Goal: Task Accomplishment & Management: Use online tool/utility

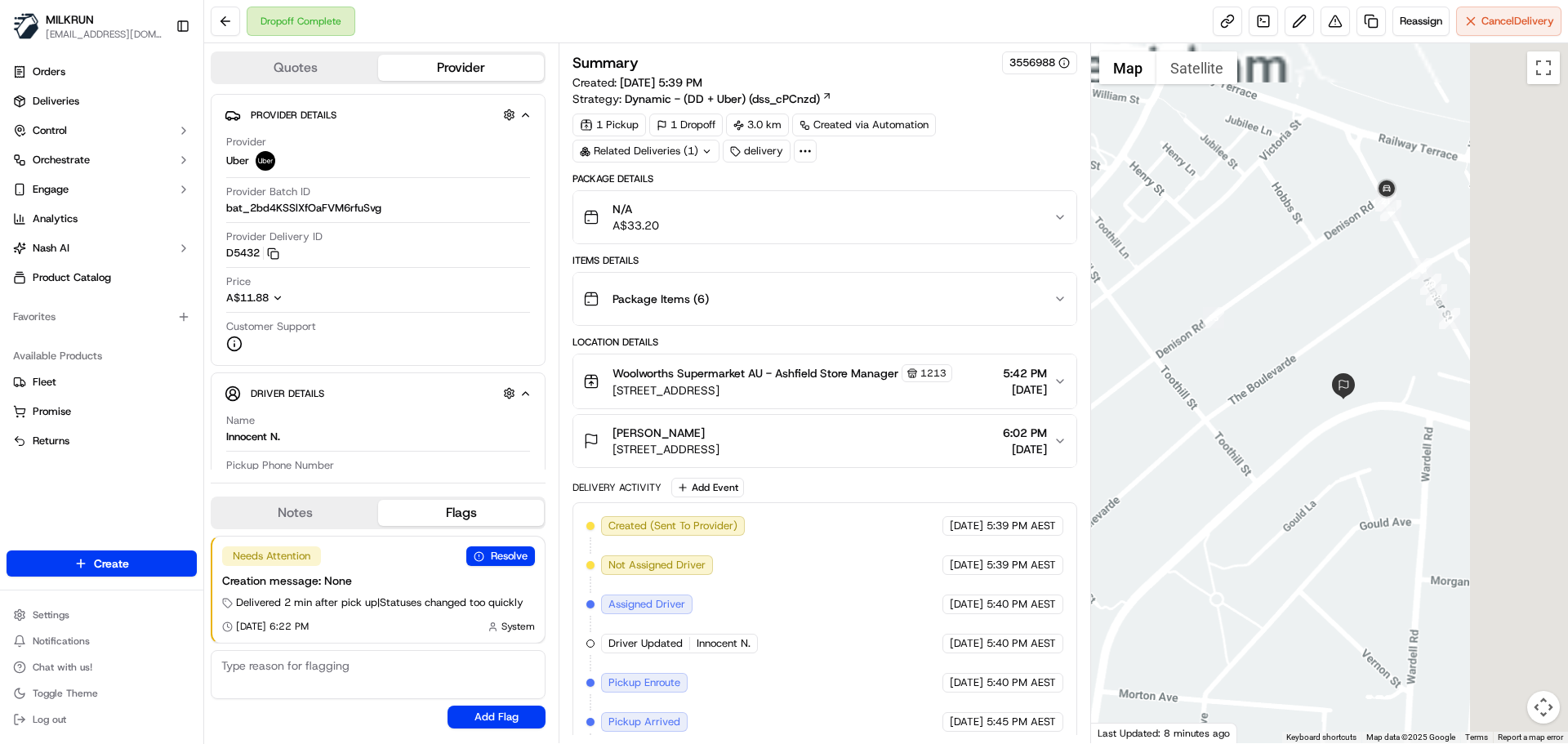
drag, startPoint x: 1438, startPoint y: 395, endPoint x: 1366, endPoint y: 432, distance: 81.0
click at [1311, 456] on div at bounding box center [1330, 392] width 478 height 699
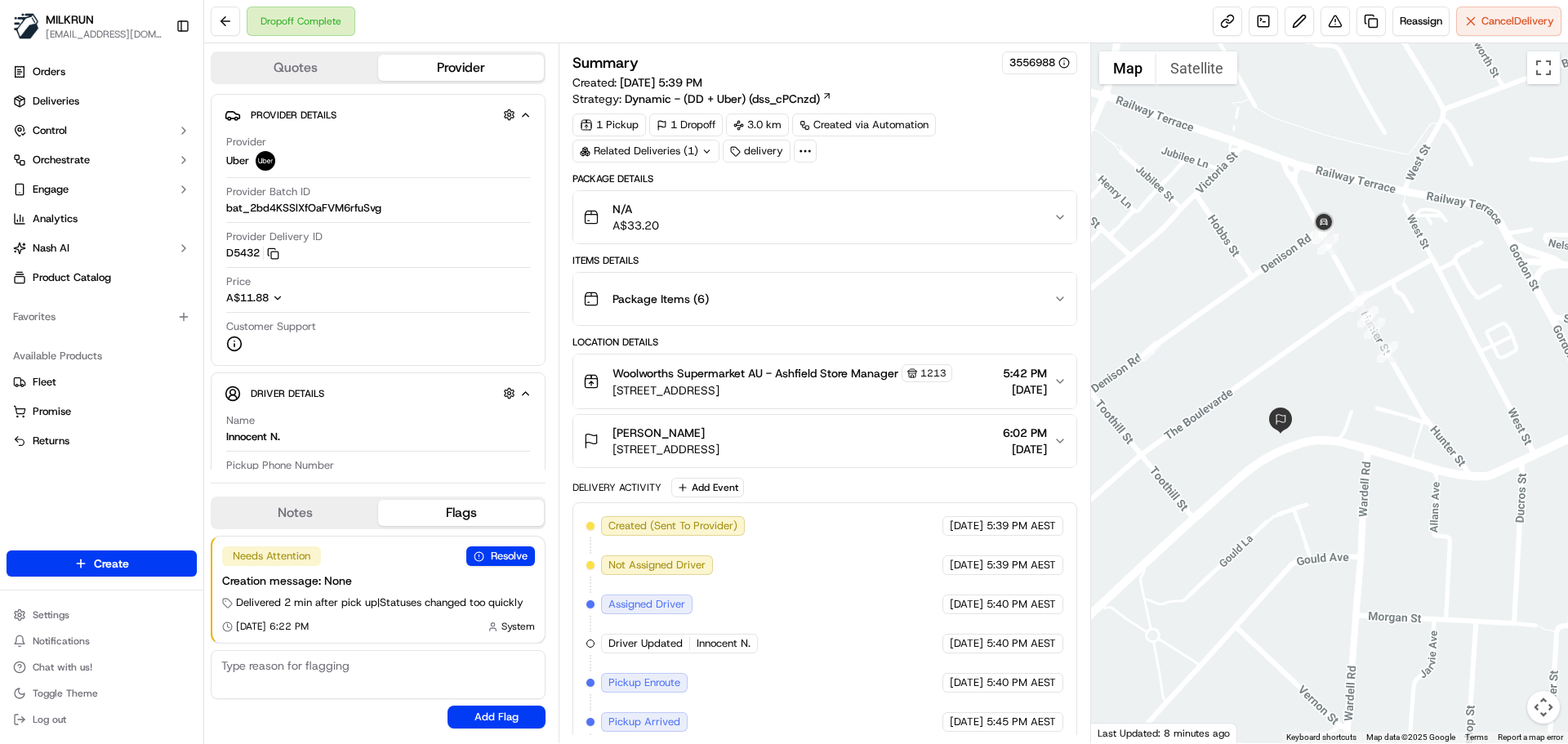
drag, startPoint x: 1389, startPoint y: 411, endPoint x: 1302, endPoint y: 452, distance: 96.2
click at [1302, 452] on div at bounding box center [1330, 392] width 478 height 699
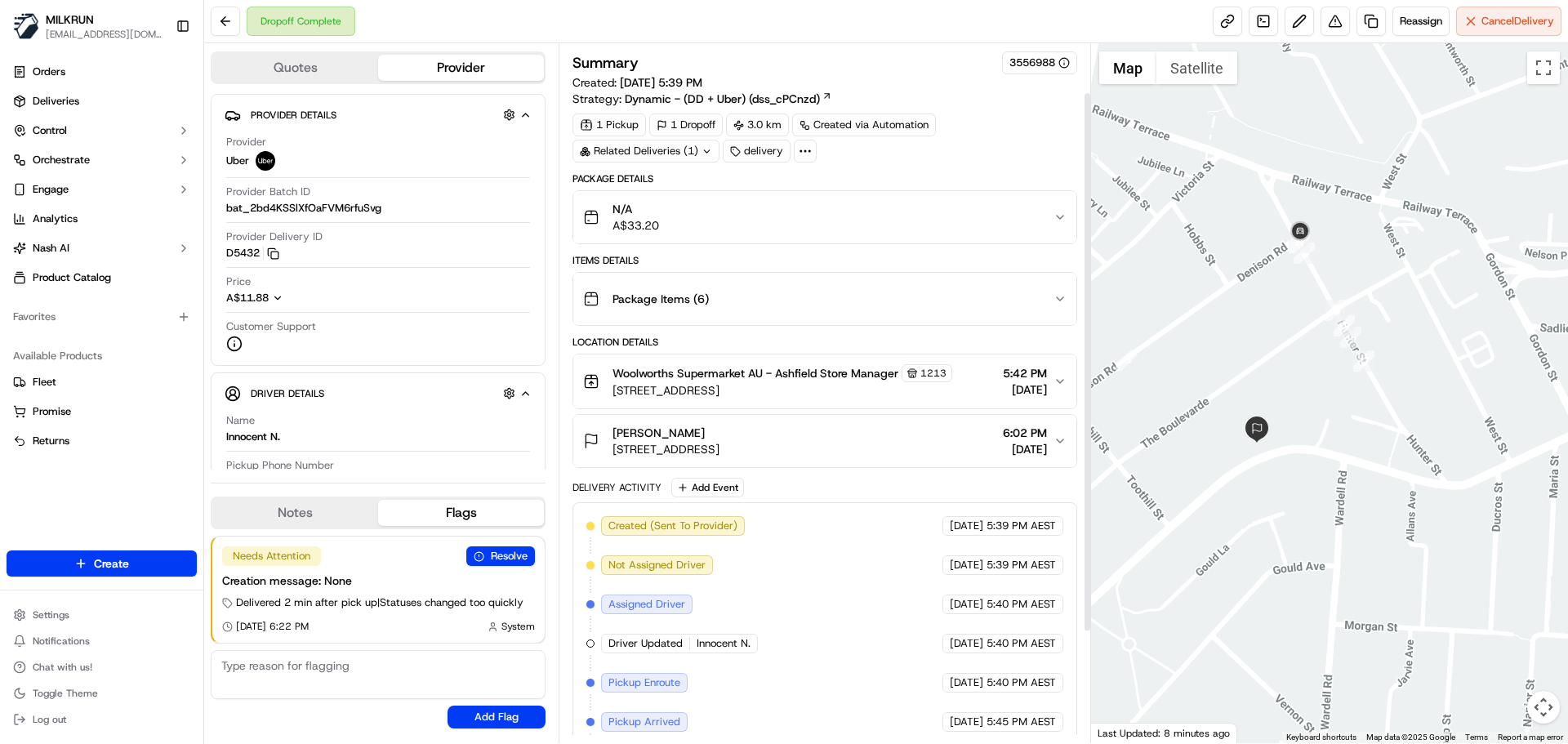
scroll to position [206, 0]
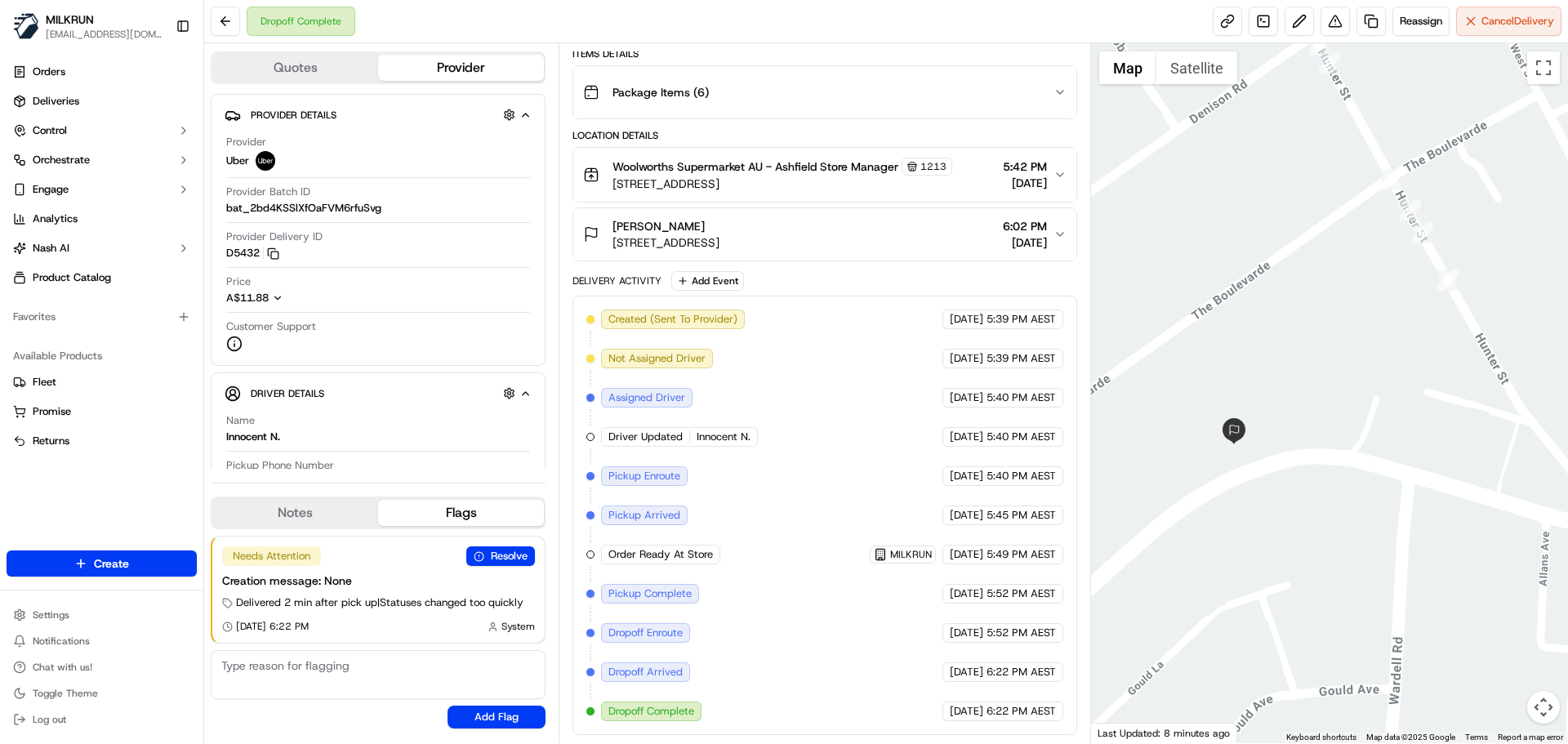
drag, startPoint x: 1270, startPoint y: 419, endPoint x: 1263, endPoint y: 454, distance: 35.7
click at [1263, 454] on div at bounding box center [1330, 392] width 478 height 699
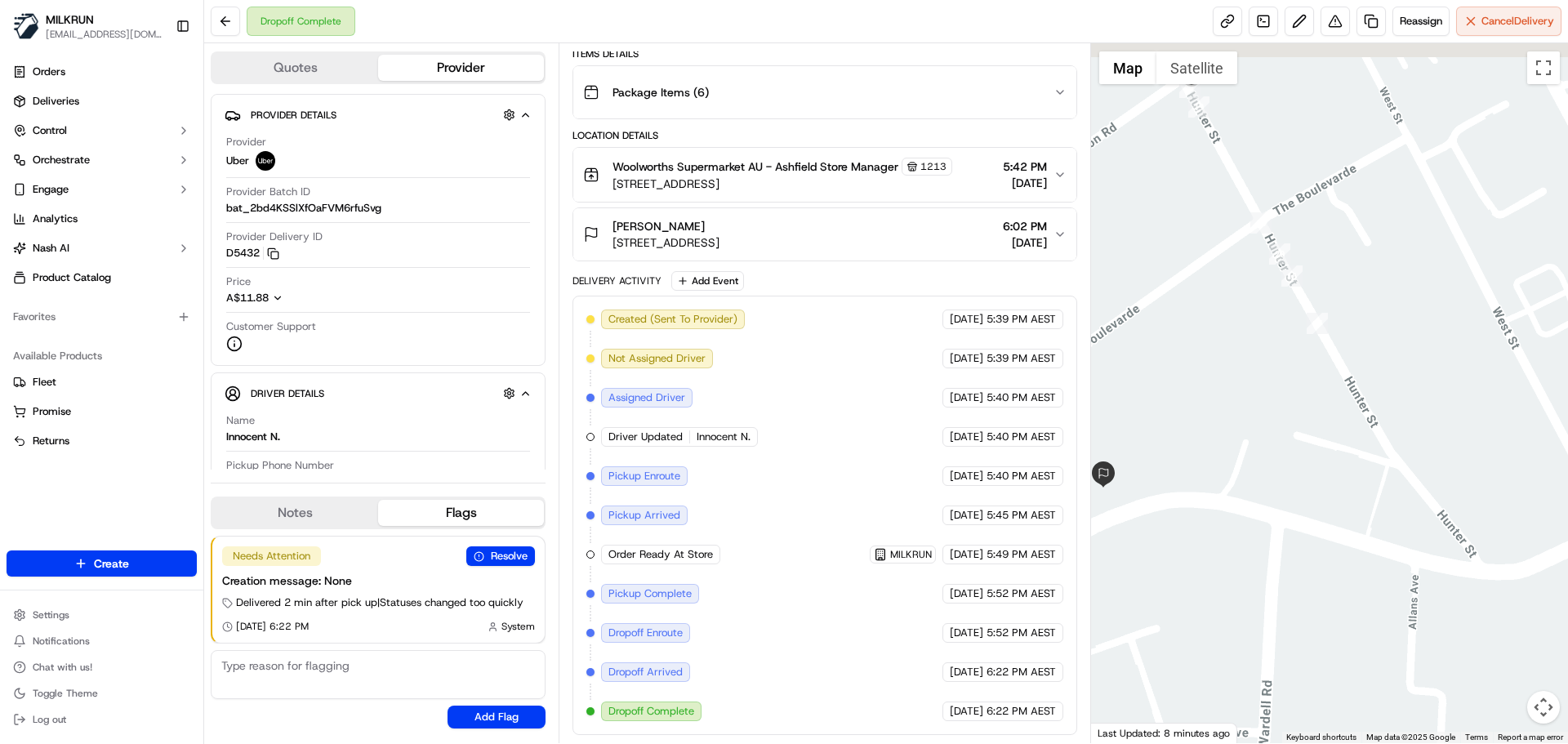
drag, startPoint x: 1440, startPoint y: 335, endPoint x: 1316, endPoint y: 377, distance: 130.9
click at [1316, 377] on div at bounding box center [1330, 392] width 478 height 699
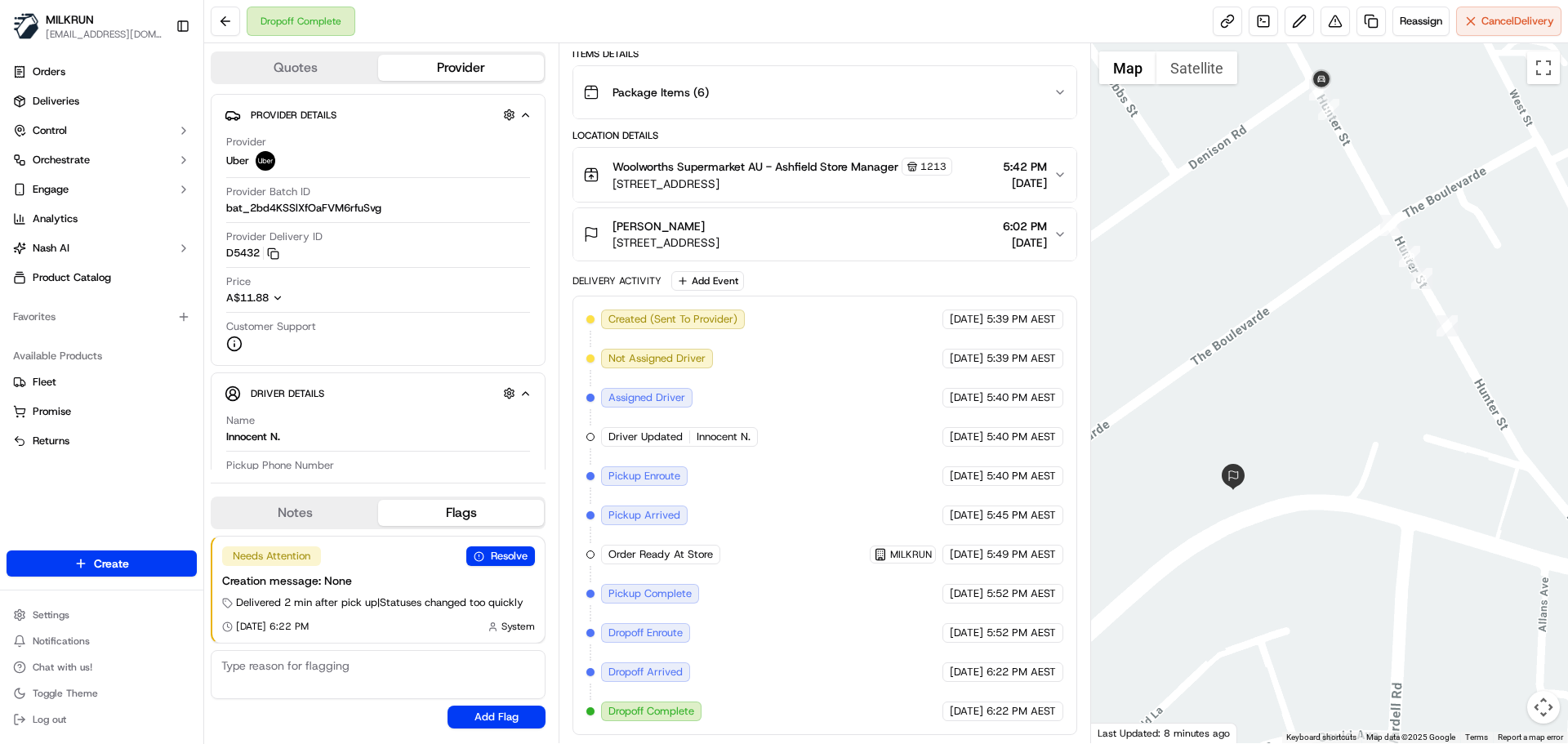
drag, startPoint x: 1266, startPoint y: 408, endPoint x: 1398, endPoint y: 409, distance: 132.0
click at [1398, 409] on div at bounding box center [1330, 392] width 478 height 699
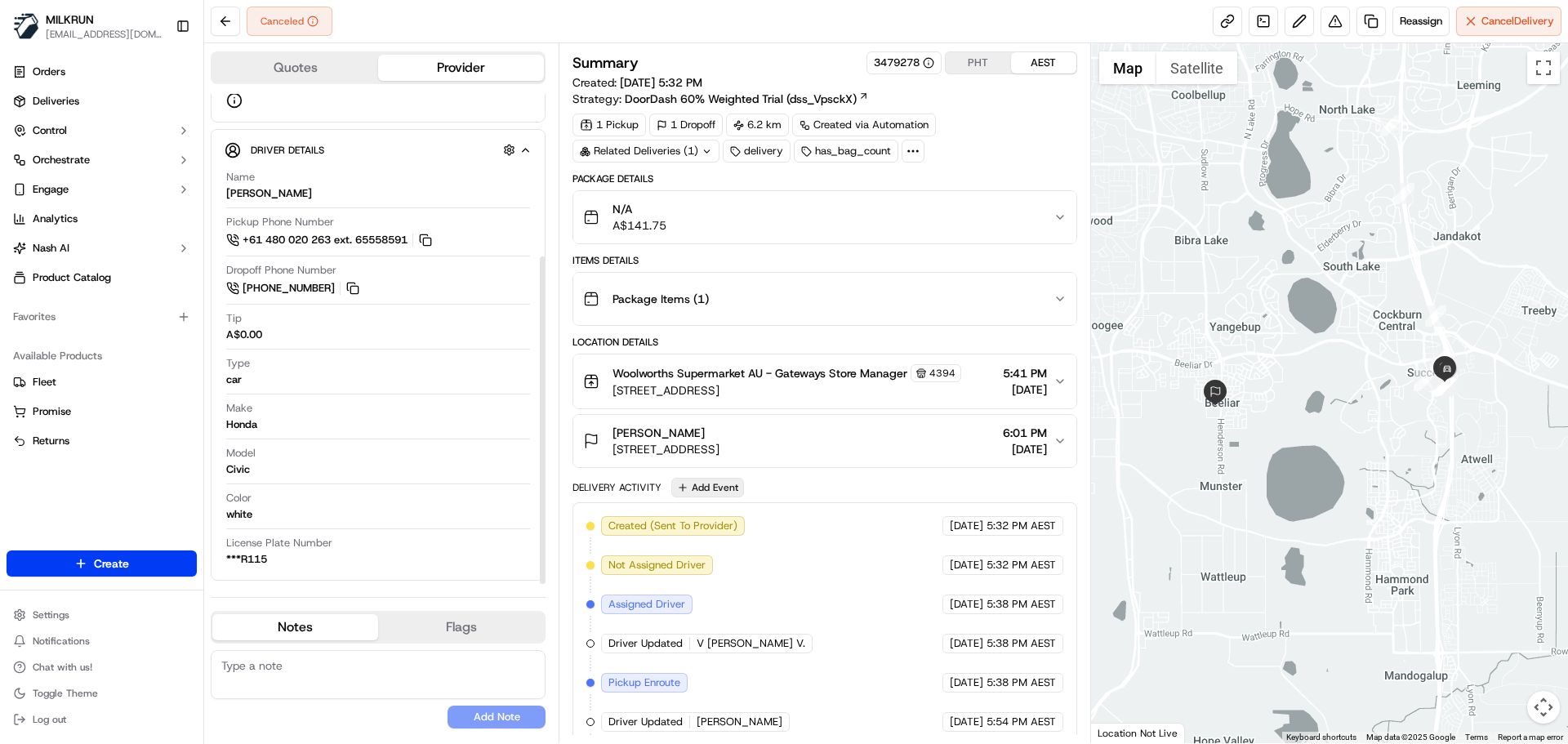
scroll to position [89, 0]
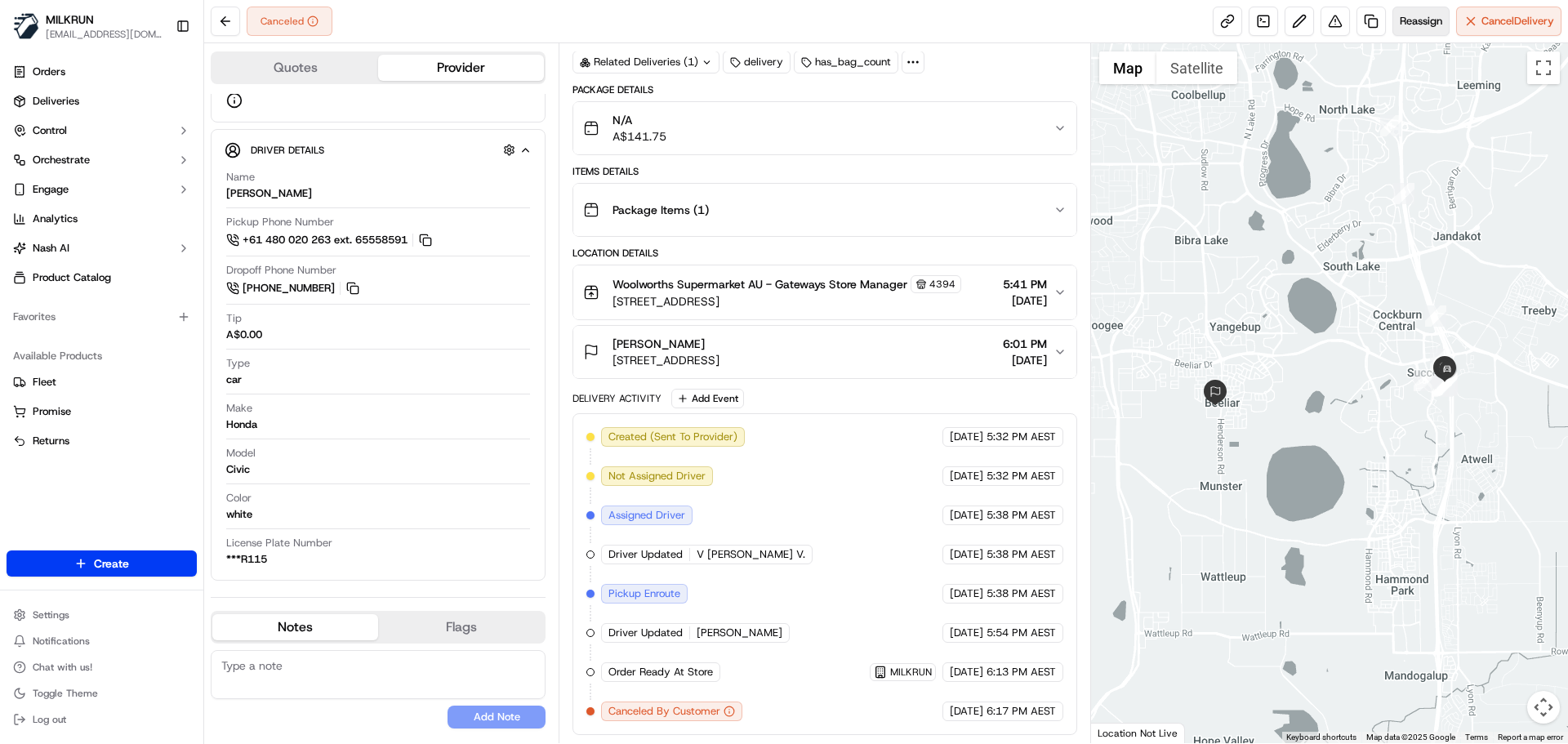
click at [1426, 33] on button "Reassign" at bounding box center [1421, 22] width 57 height 29
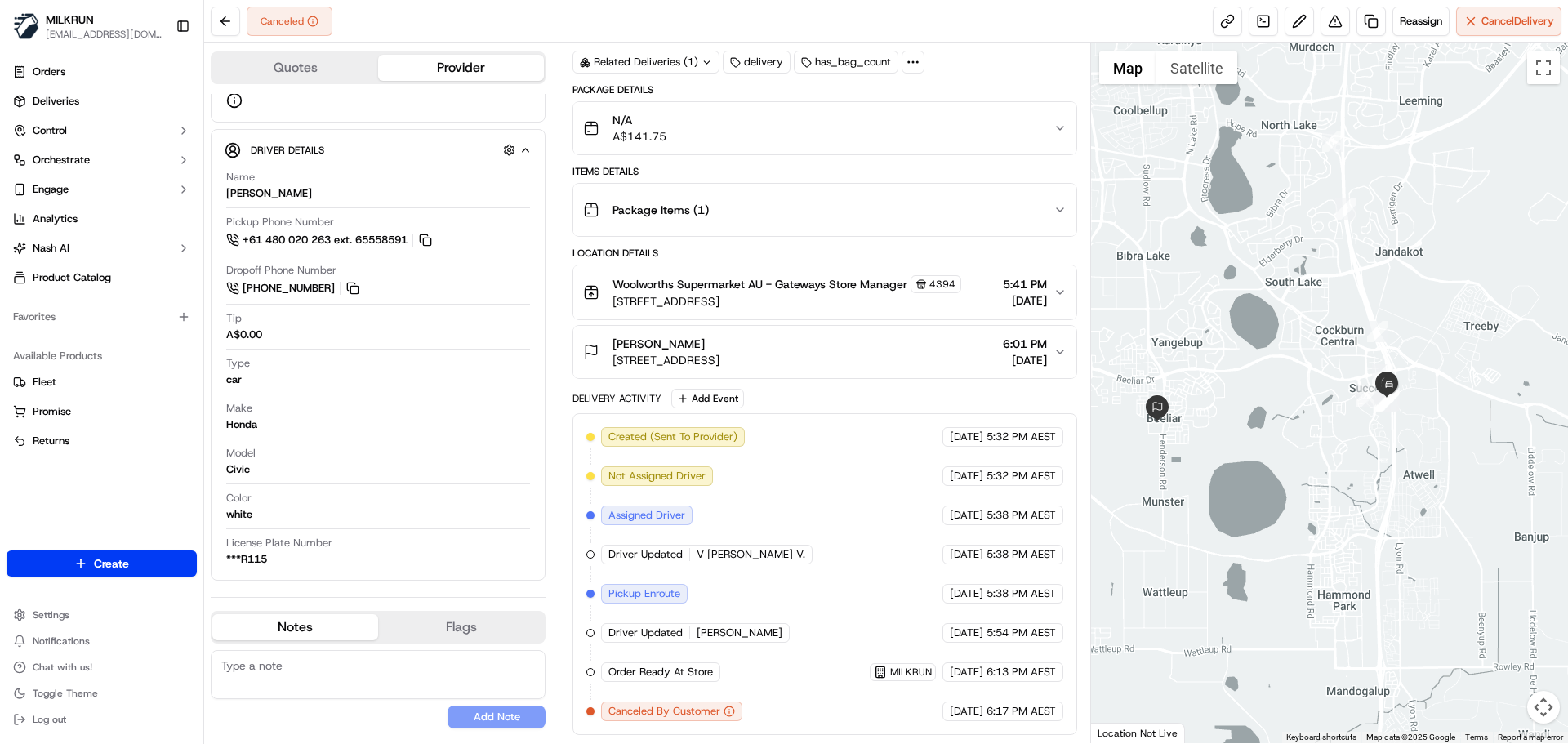
drag, startPoint x: 1476, startPoint y: 393, endPoint x: 1413, endPoint y: 409, distance: 65.0
click at [1413, 409] on div at bounding box center [1330, 392] width 478 height 699
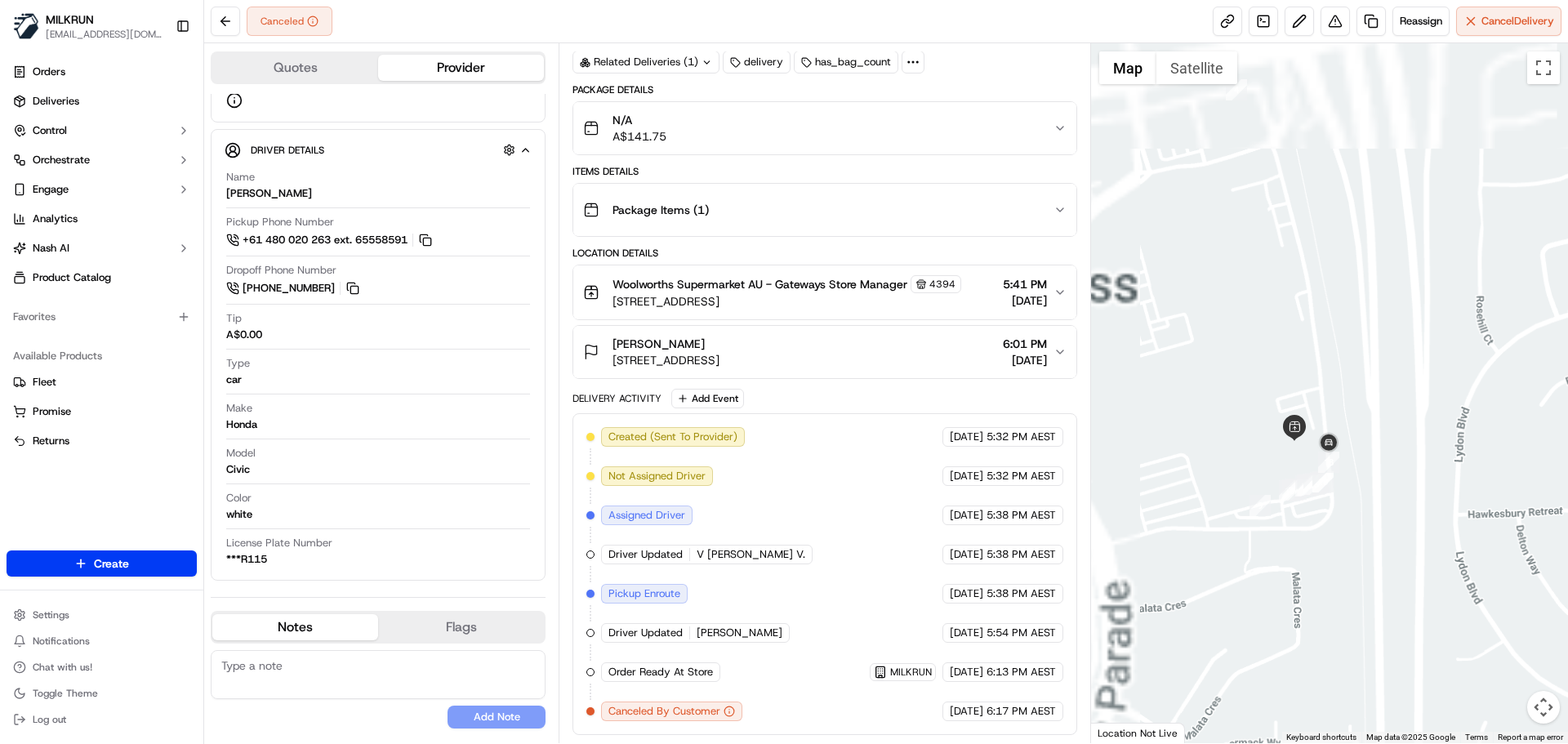
drag, startPoint x: 1228, startPoint y: 385, endPoint x: 1340, endPoint y: 541, distance: 192.0
click at [1340, 541] on div at bounding box center [1330, 392] width 478 height 699
click at [1403, 22] on span "Reassign" at bounding box center [1421, 21] width 42 height 15
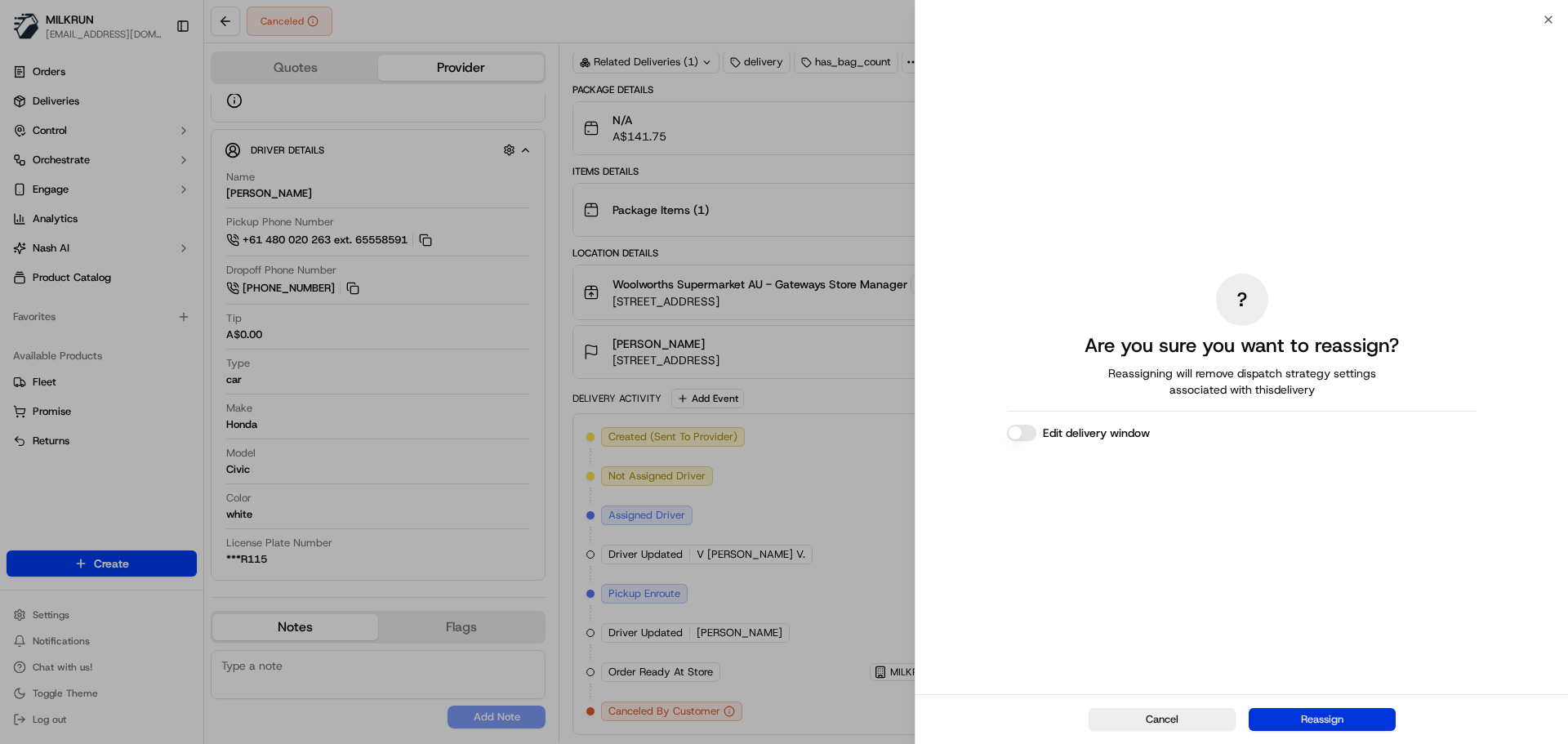
click at [1300, 718] on button "Reassign" at bounding box center [1322, 719] width 147 height 23
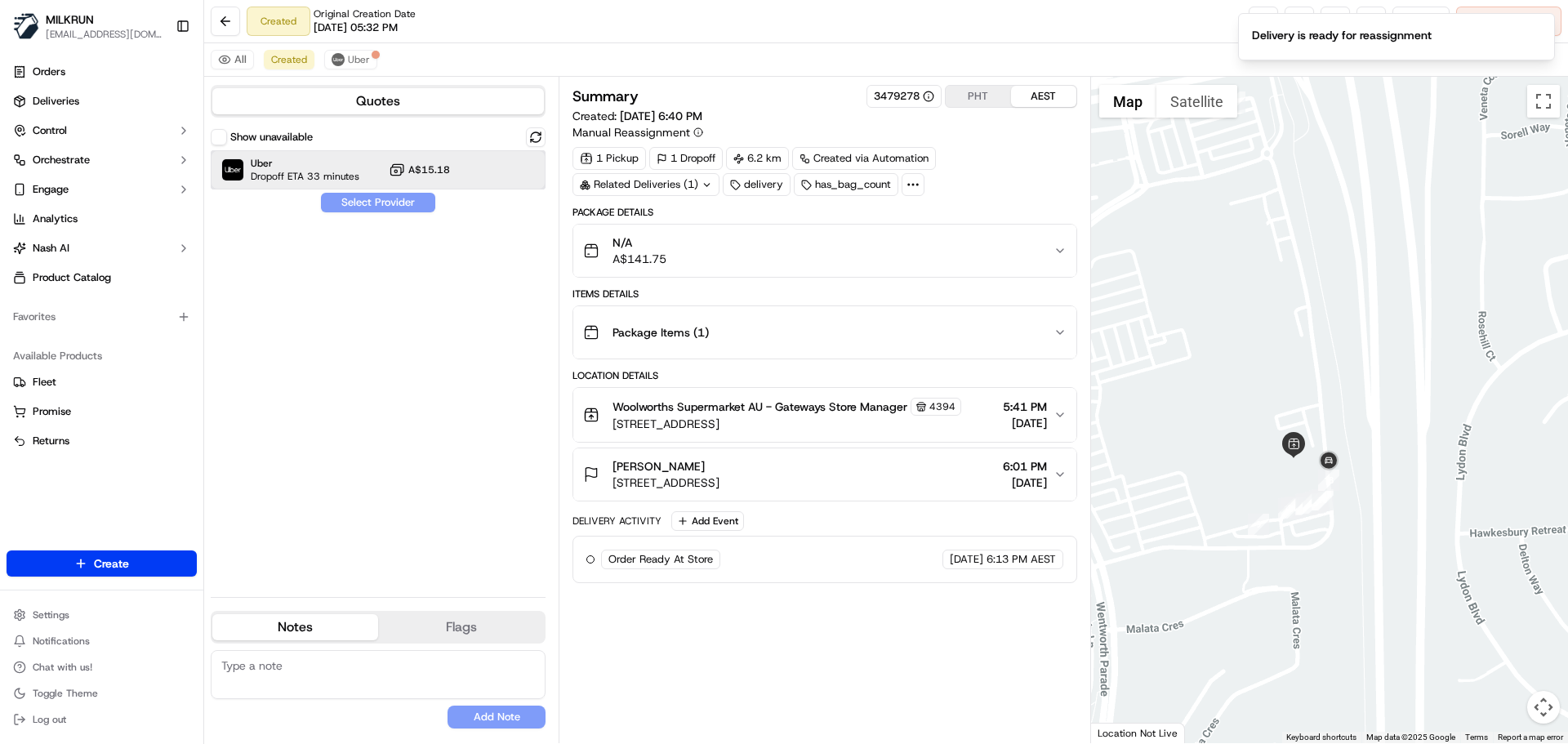
drag, startPoint x: 293, startPoint y: 163, endPoint x: 325, endPoint y: 178, distance: 35.3
click at [293, 163] on span "Uber" at bounding box center [305, 163] width 108 height 13
click at [351, 200] on button "Assign Provider" at bounding box center [378, 202] width 116 height 20
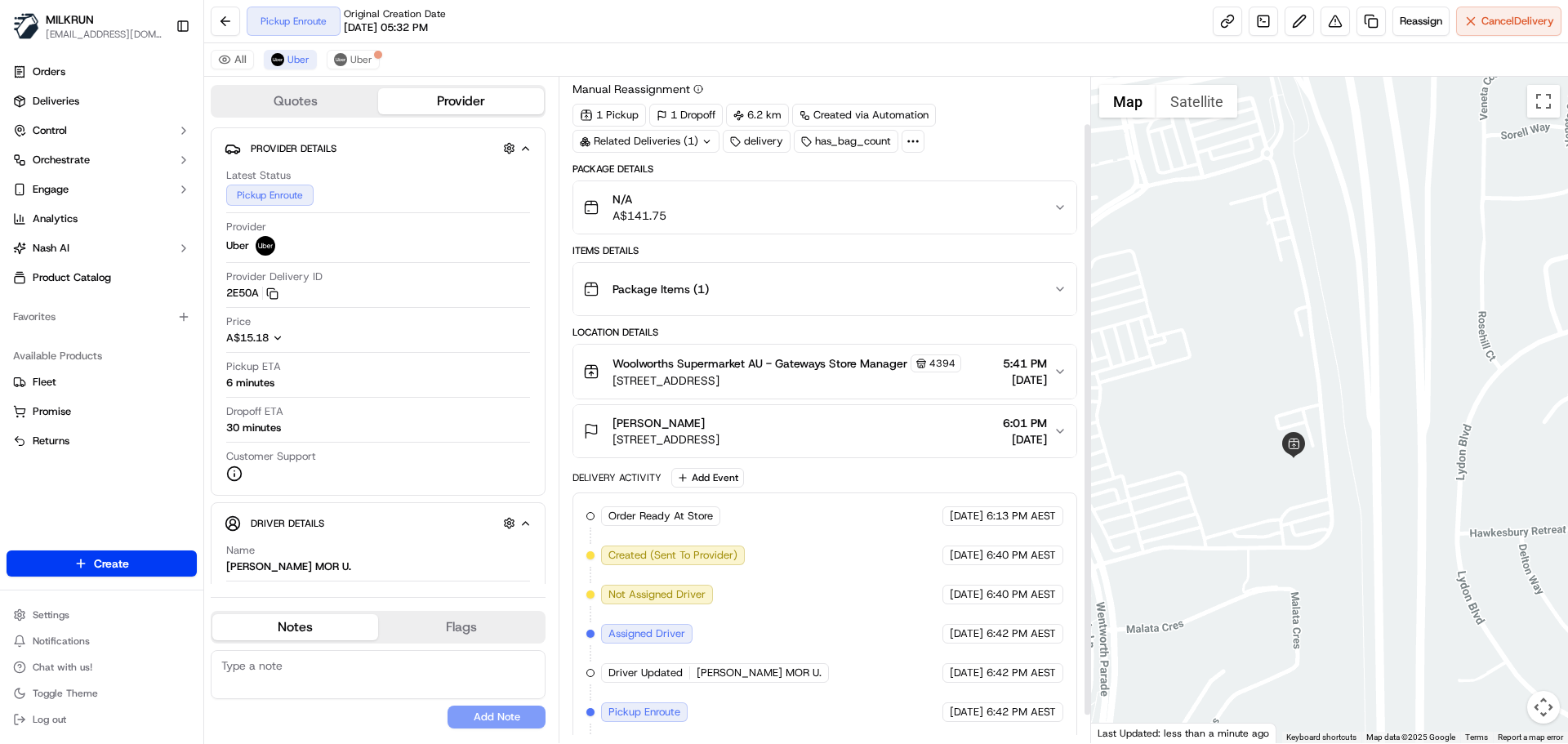
scroll to position [83, 0]
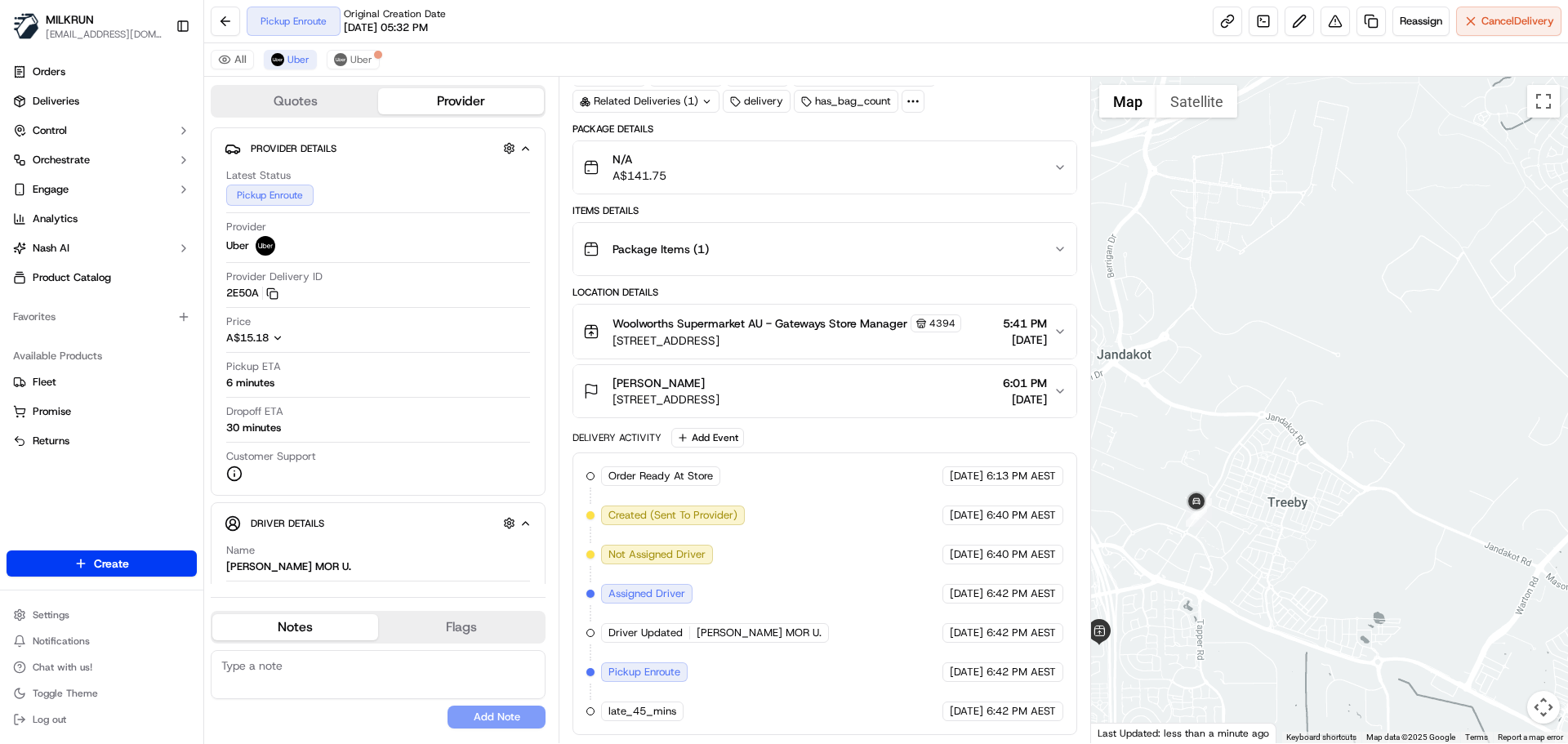
drag, startPoint x: 1477, startPoint y: 467, endPoint x: 1182, endPoint y: 618, distance: 331.4
click at [1182, 618] on div at bounding box center [1330, 409] width 478 height 666
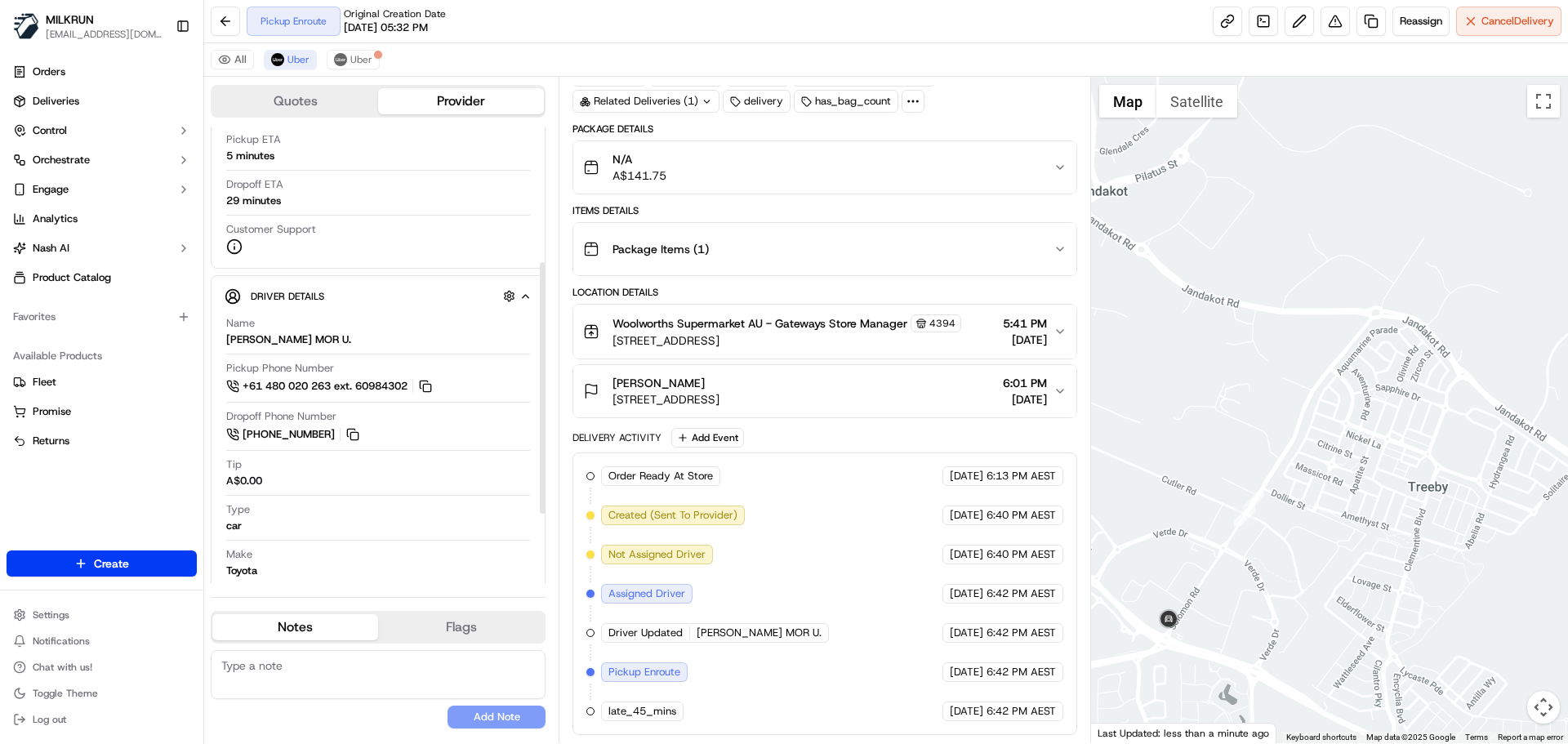
scroll to position [245, 0]
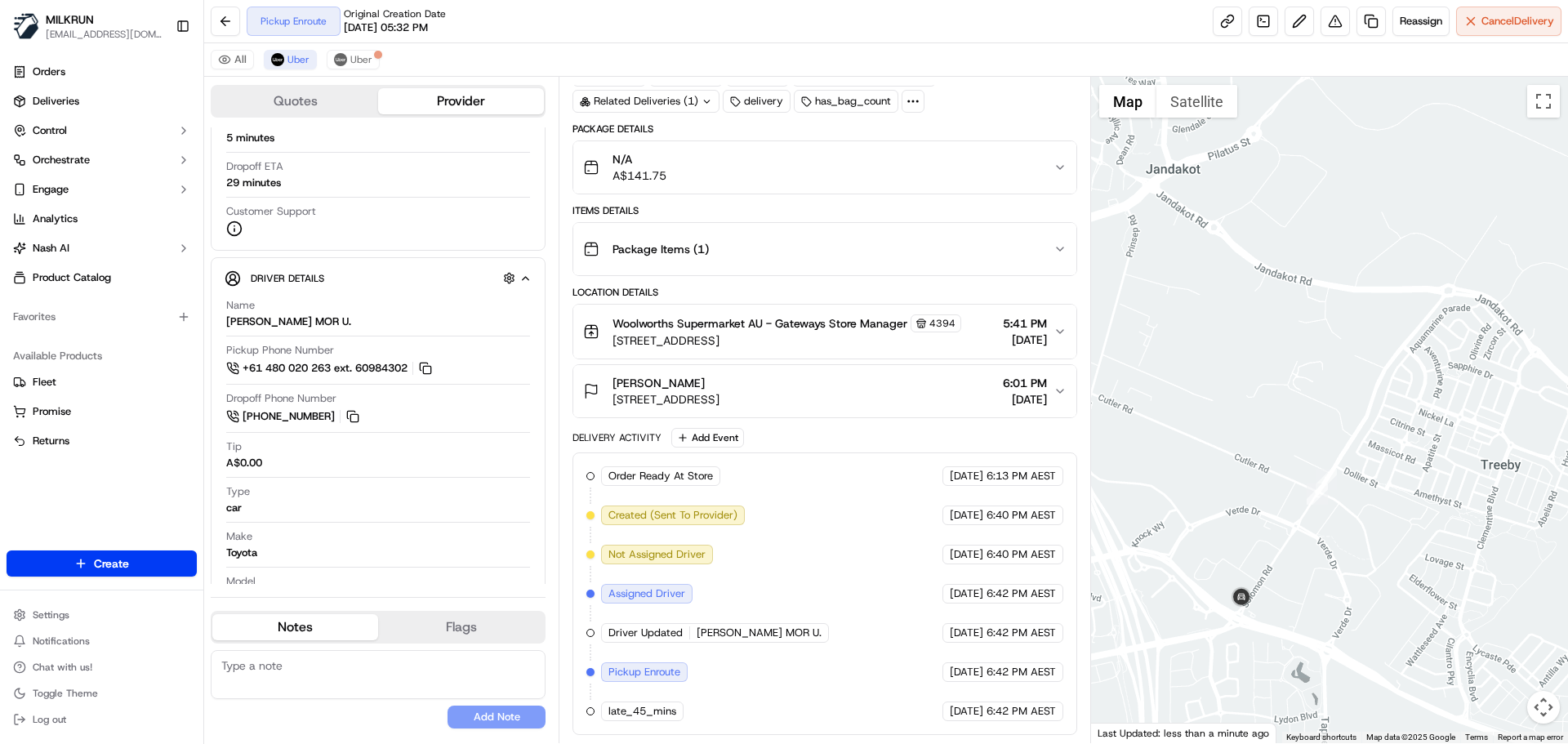
drag, startPoint x: 1277, startPoint y: 563, endPoint x: 1352, endPoint y: 540, distance: 78.4
click at [1352, 540] on div at bounding box center [1330, 409] width 478 height 666
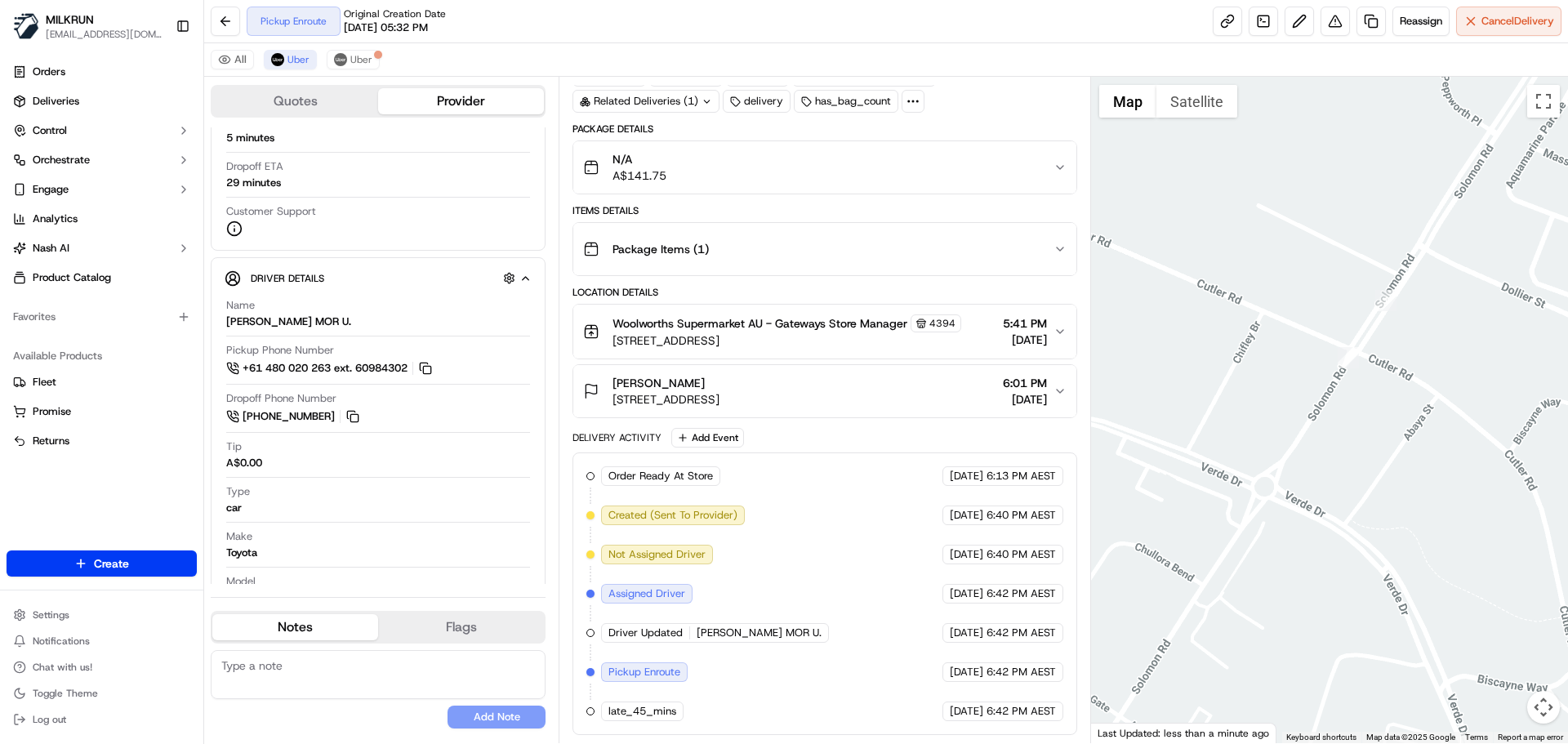
drag, startPoint x: 1222, startPoint y: 514, endPoint x: 1334, endPoint y: 482, distance: 116.5
click at [1334, 482] on div at bounding box center [1330, 409] width 478 height 666
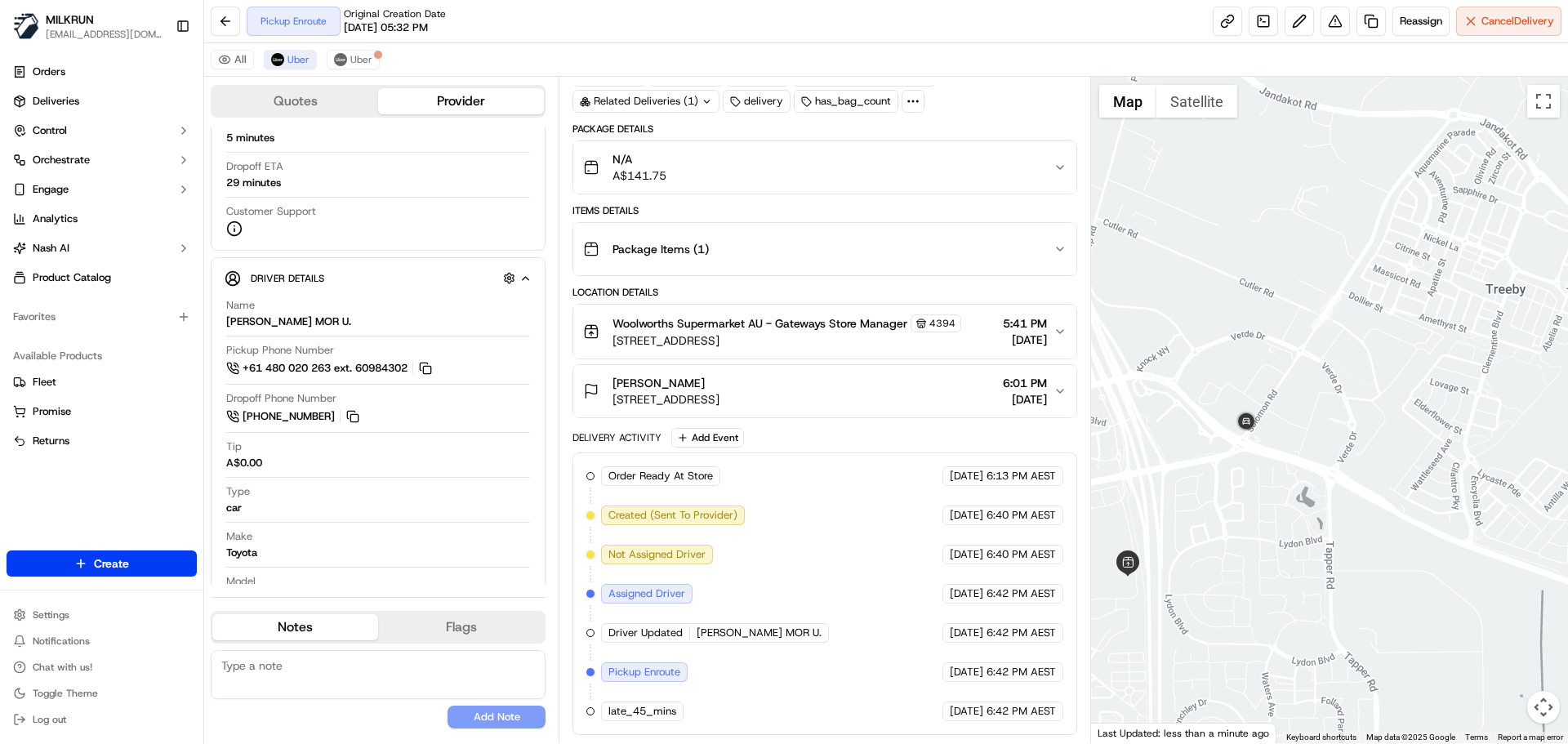
drag, startPoint x: 1306, startPoint y: 573, endPoint x: 1300, endPoint y: 444, distance: 129.1
click at [1300, 444] on div at bounding box center [1330, 409] width 478 height 666
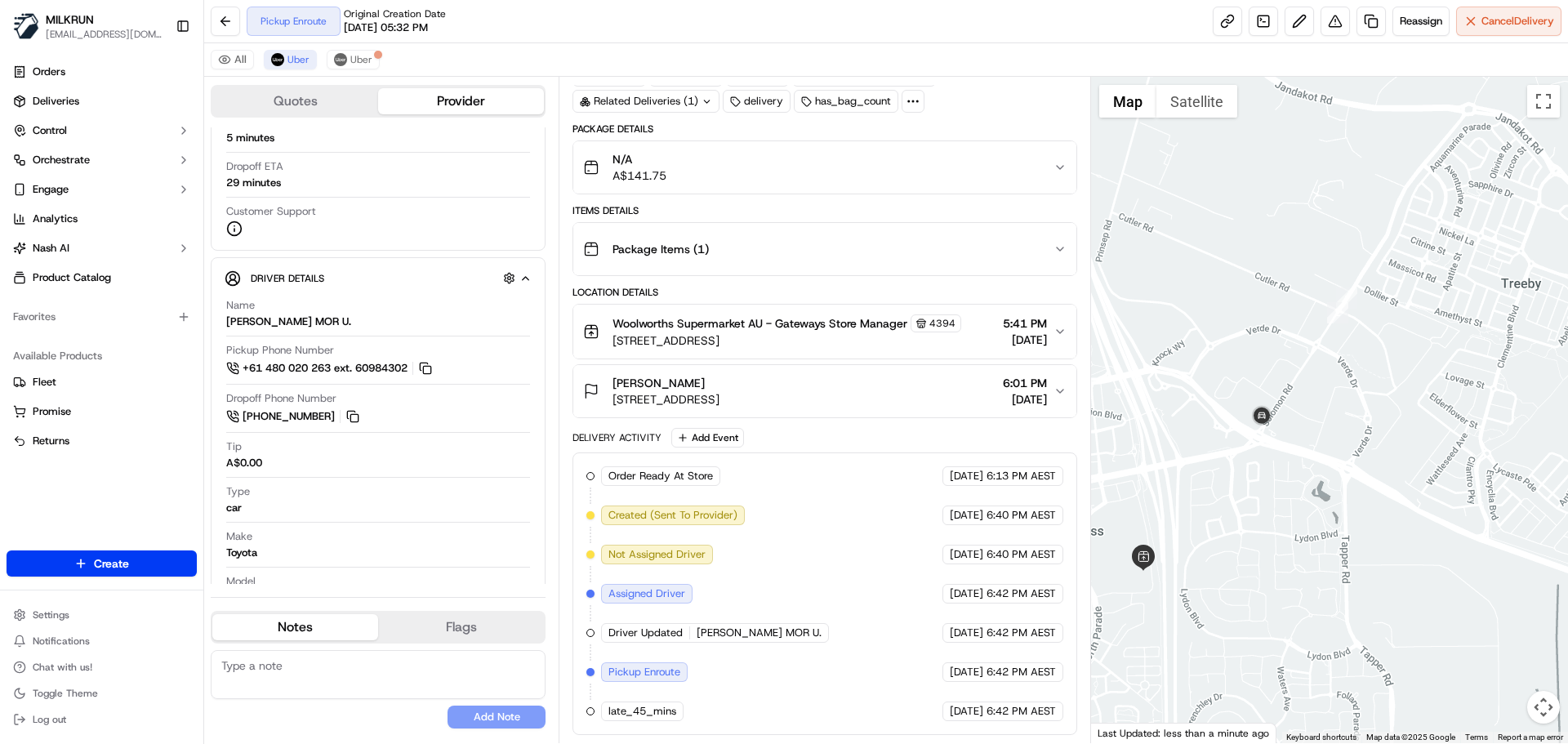
drag, startPoint x: 1275, startPoint y: 480, endPoint x: 1336, endPoint y: 464, distance: 63.1
click at [1336, 464] on div at bounding box center [1330, 409] width 478 height 666
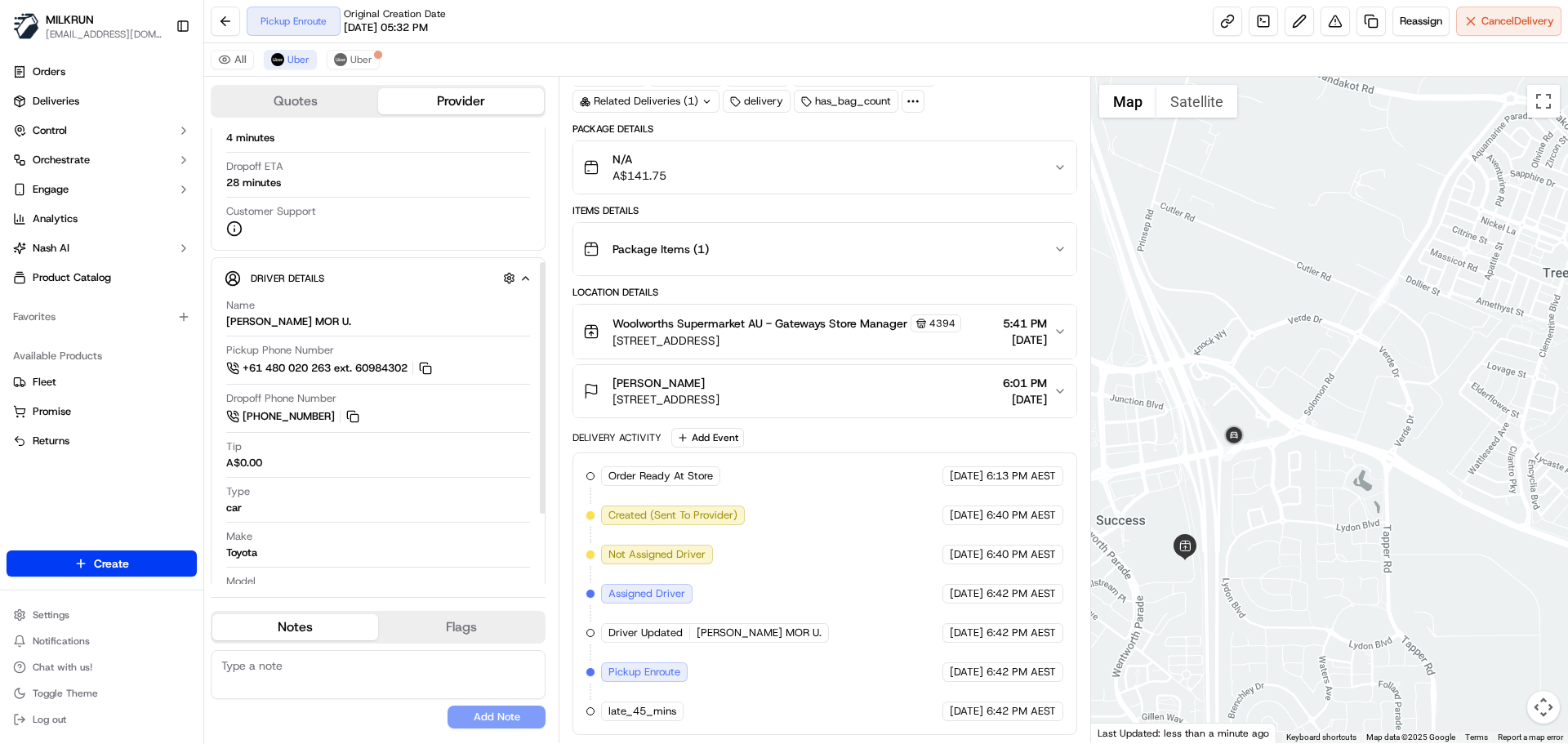
click at [778, 157] on div "N/A A$141.75" at bounding box center [818, 168] width 470 height 33
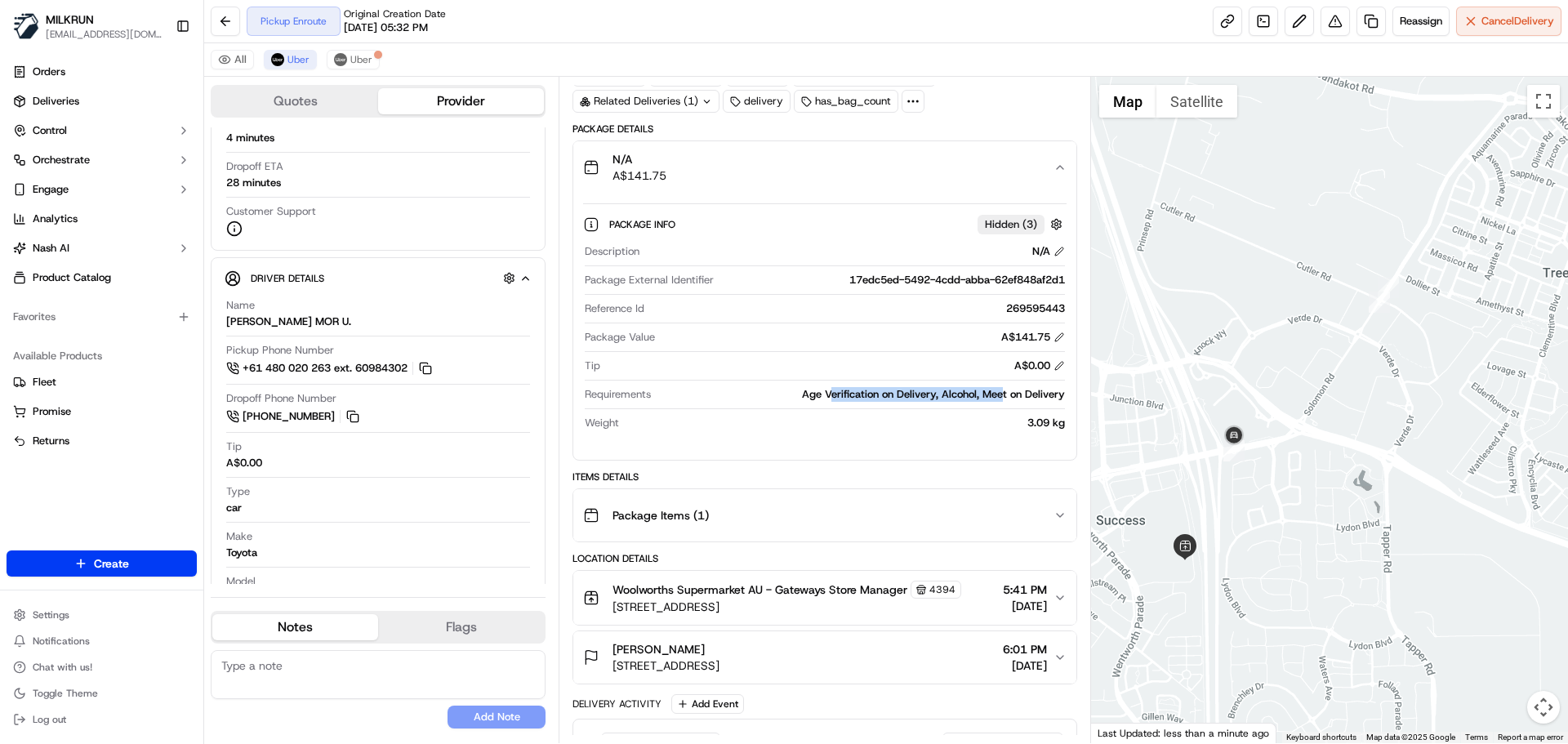
drag, startPoint x: 834, startPoint y: 397, endPoint x: 1002, endPoint y: 397, distance: 168.0
click at [1002, 397] on div "Age Verification on Delivery, Alcohol, Meet on Delivery" at bounding box center [861, 394] width 407 height 15
click at [1020, 397] on div "Age Verification on Delivery, Alcohol, Meet on Delivery" at bounding box center [861, 394] width 407 height 15
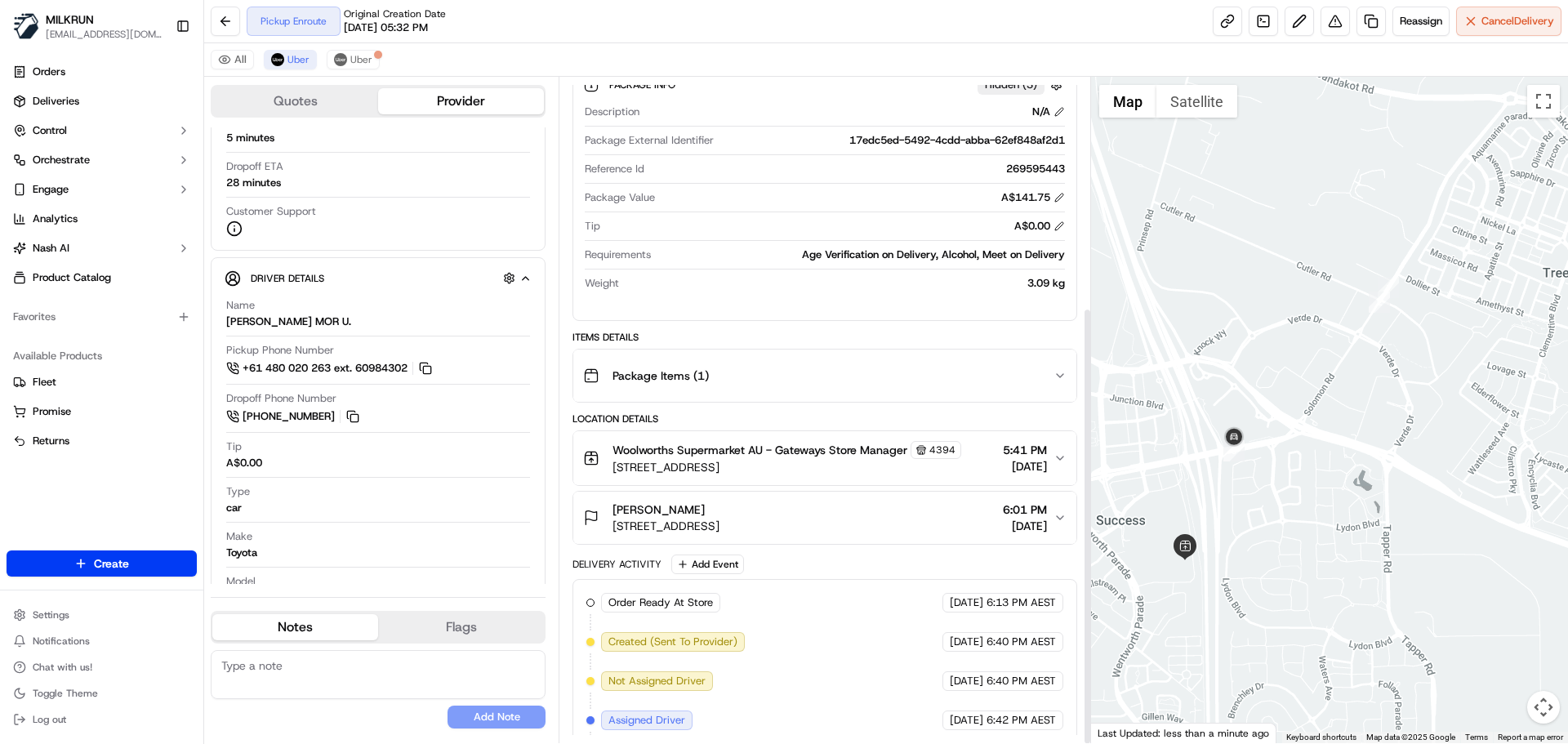
scroll to position [349, 0]
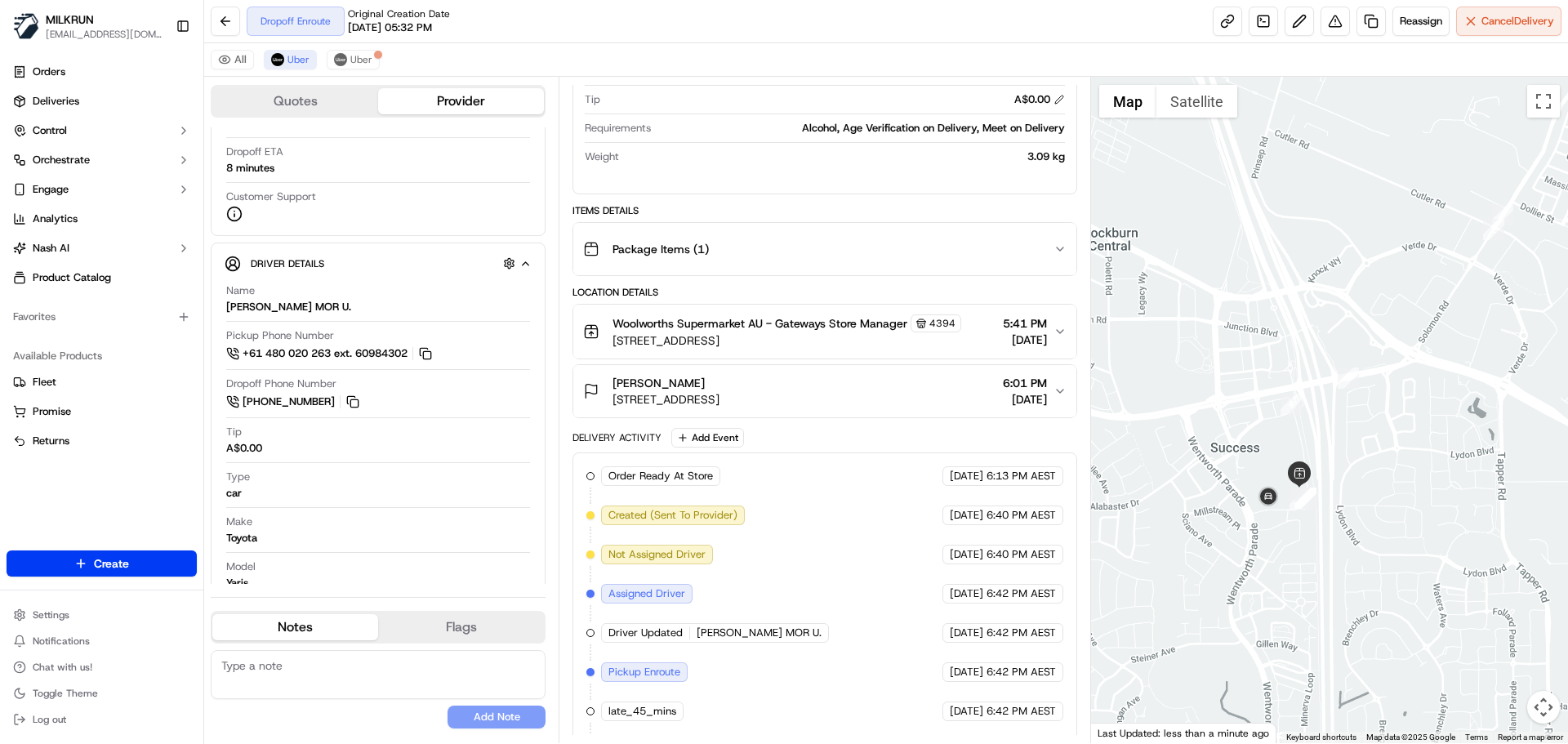
click at [1331, 534] on div at bounding box center [1330, 409] width 478 height 666
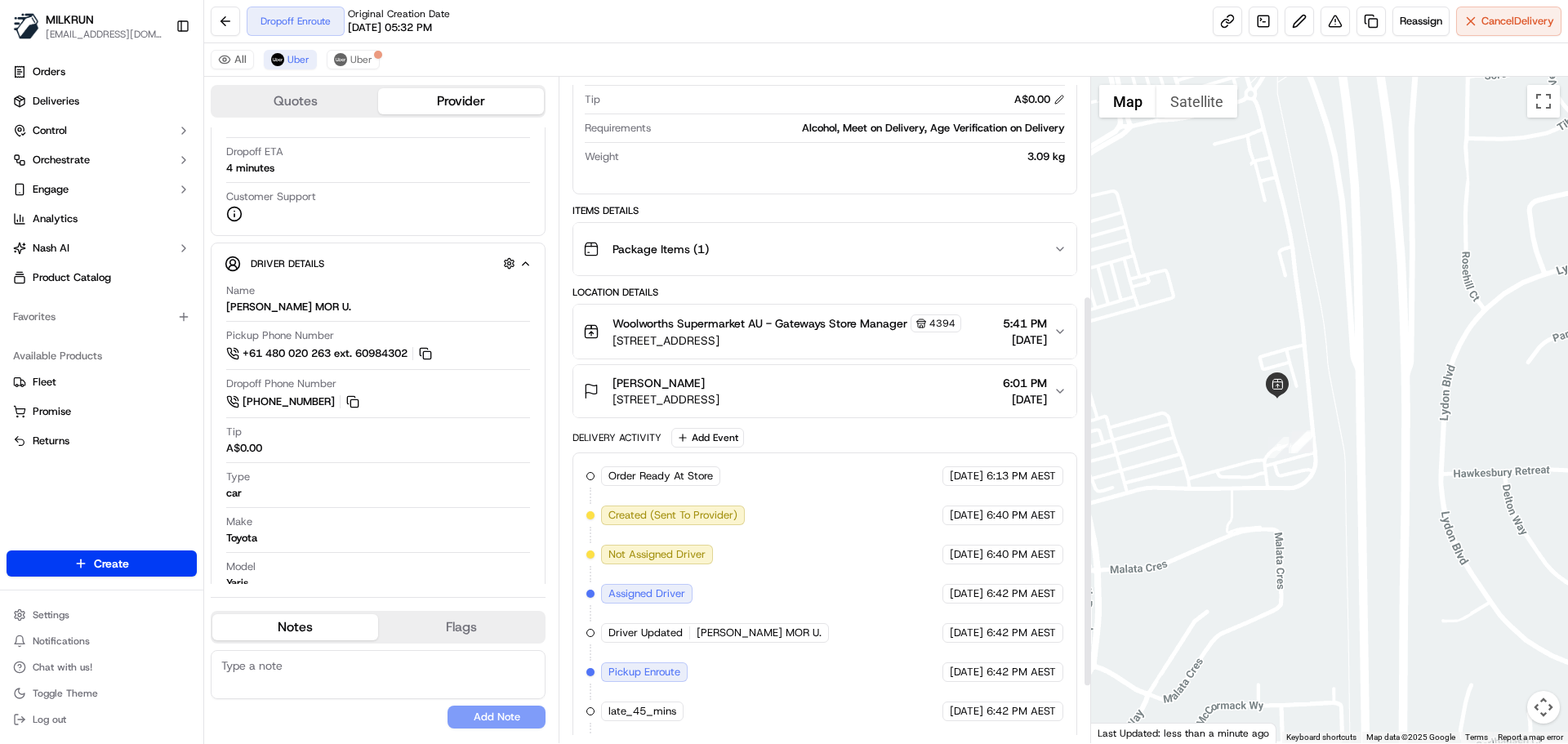
scroll to position [467, 0]
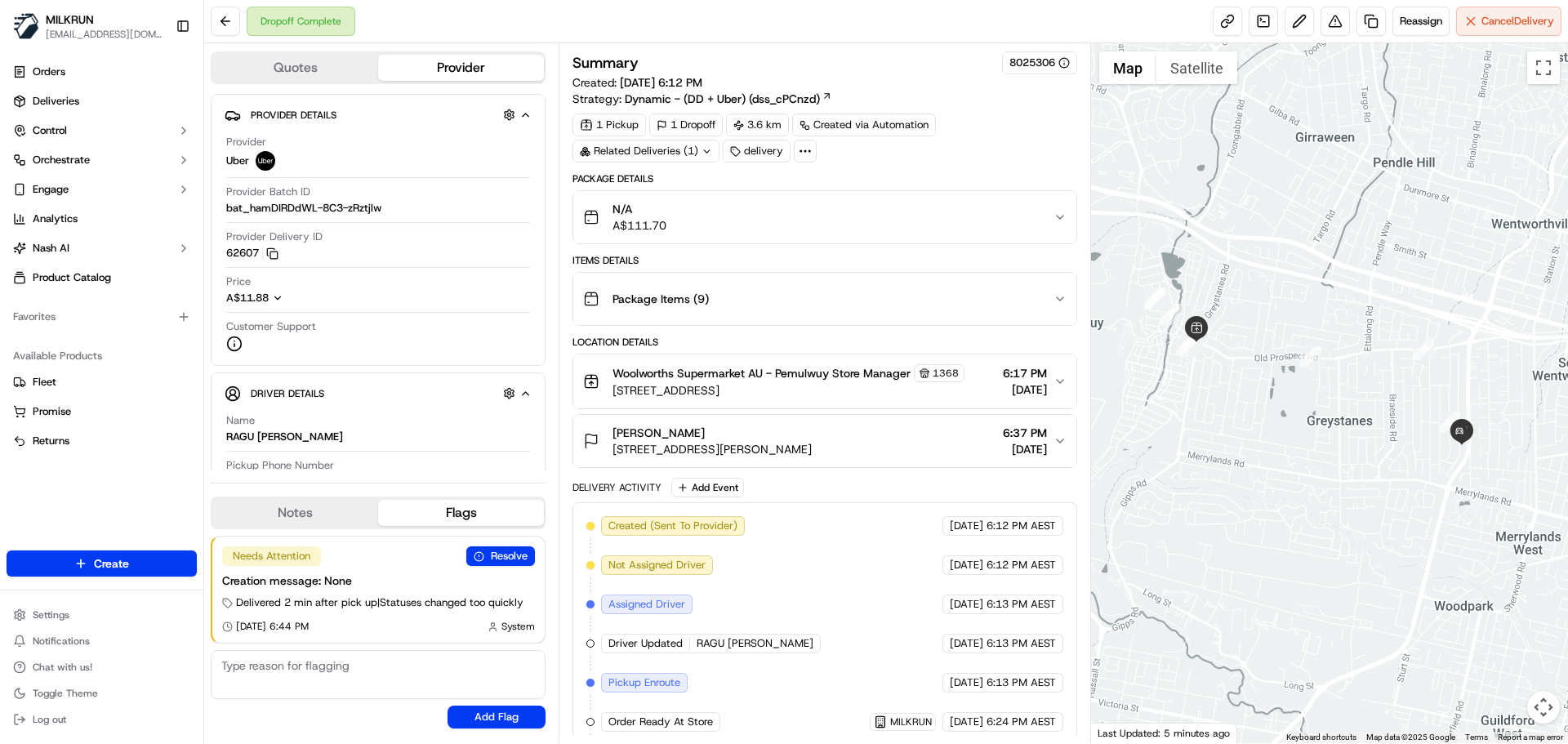
click at [682, 161] on div "Related Deliveries (1)" at bounding box center [645, 151] width 147 height 23
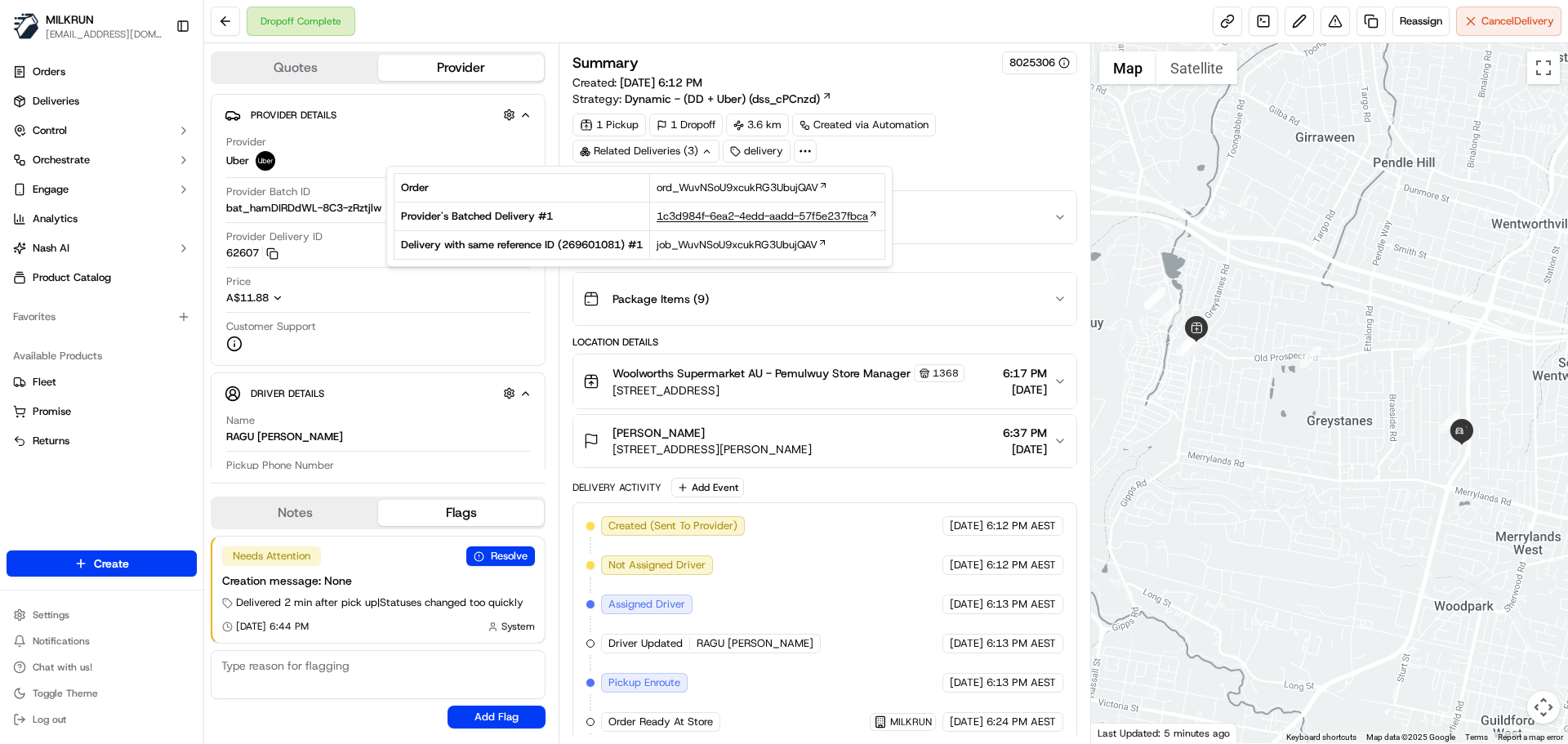
click at [737, 218] on span "1c3d984f-6ea2-4edd-aadd-57f5e237fbca" at bounding box center [762, 216] width 212 height 15
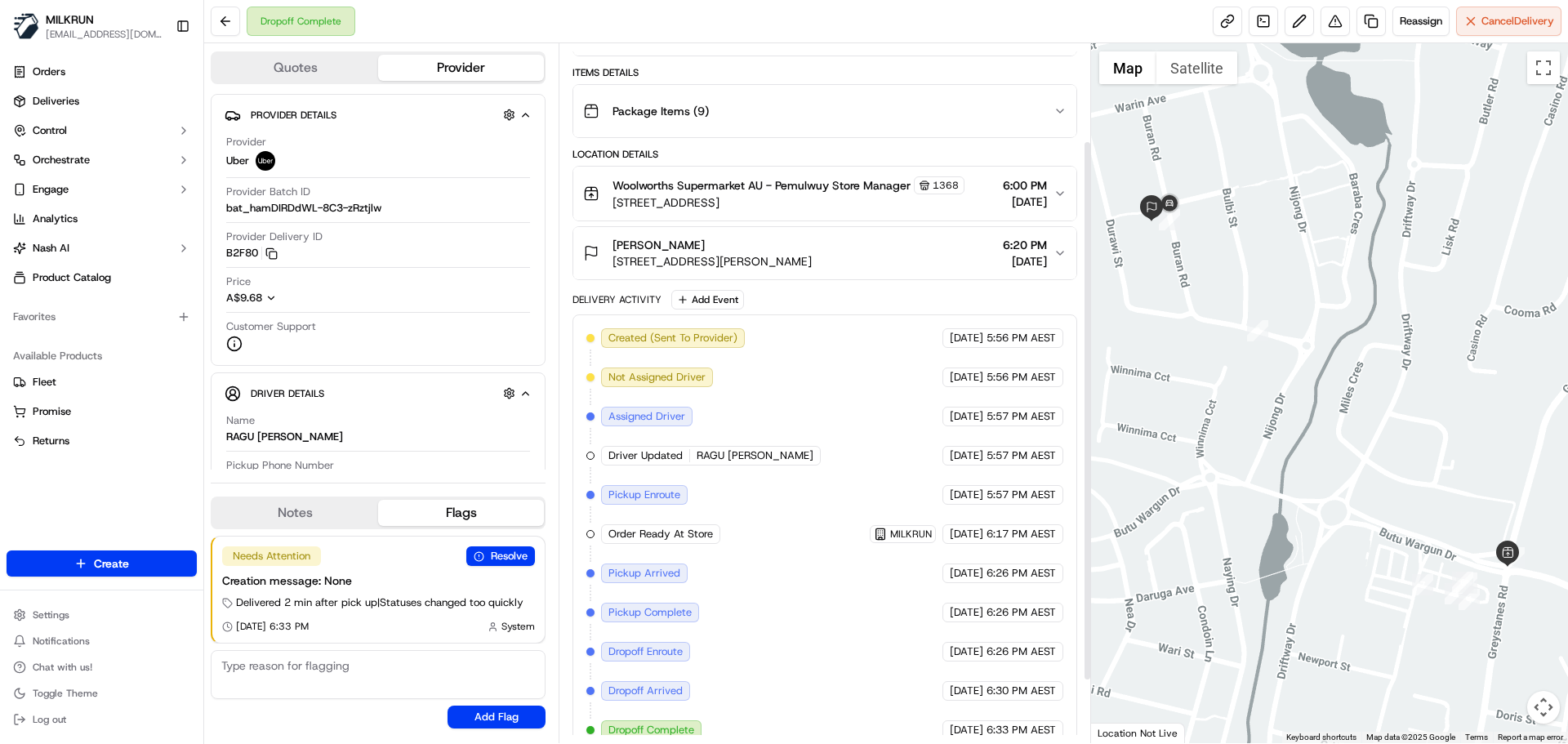
scroll to position [206, 0]
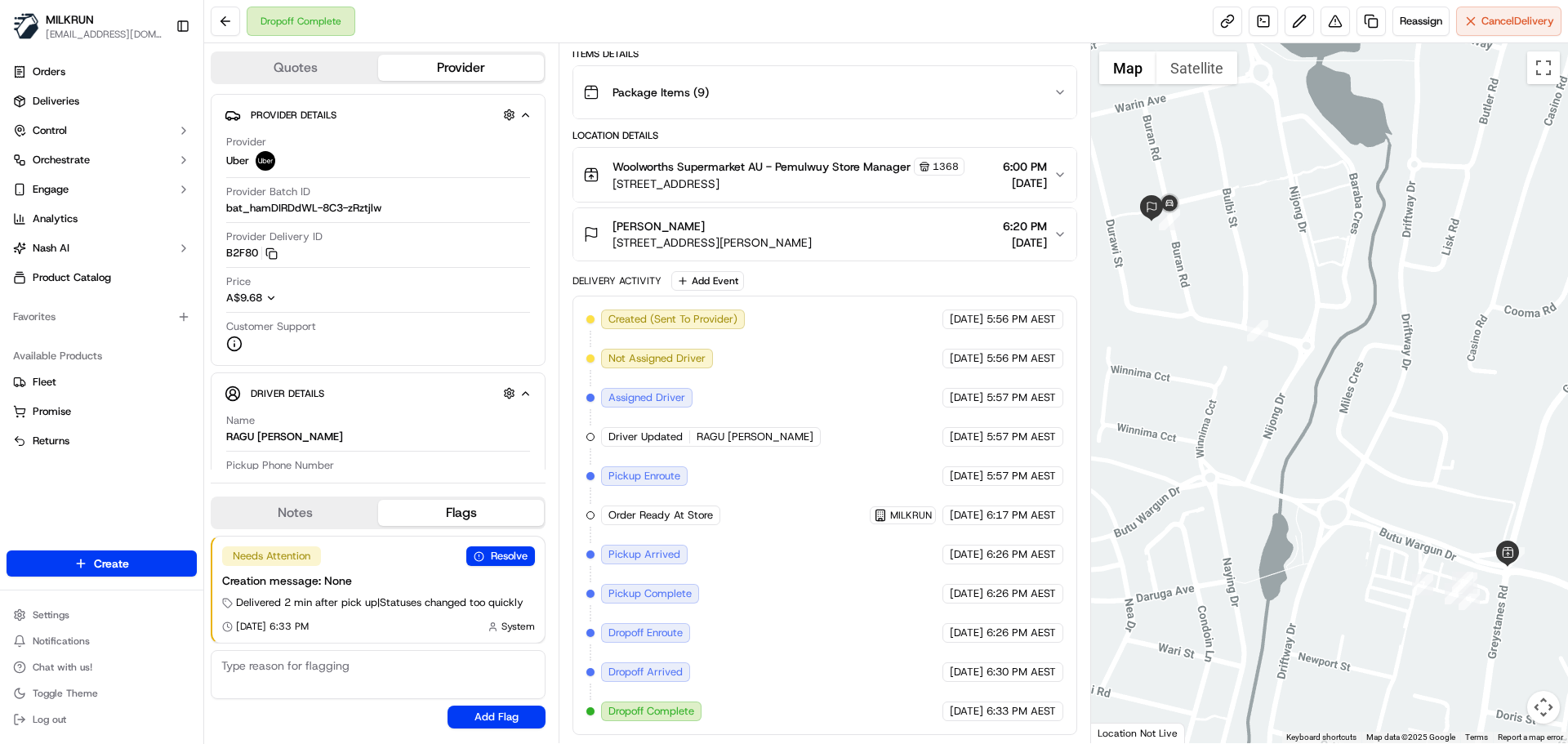
drag, startPoint x: 613, startPoint y: 226, endPoint x: 708, endPoint y: 230, distance: 95.1
click at [708, 230] on div "Abhishek Makhija" at bounding box center [713, 225] width 200 height 16
copy span "Abhishek Makhija"
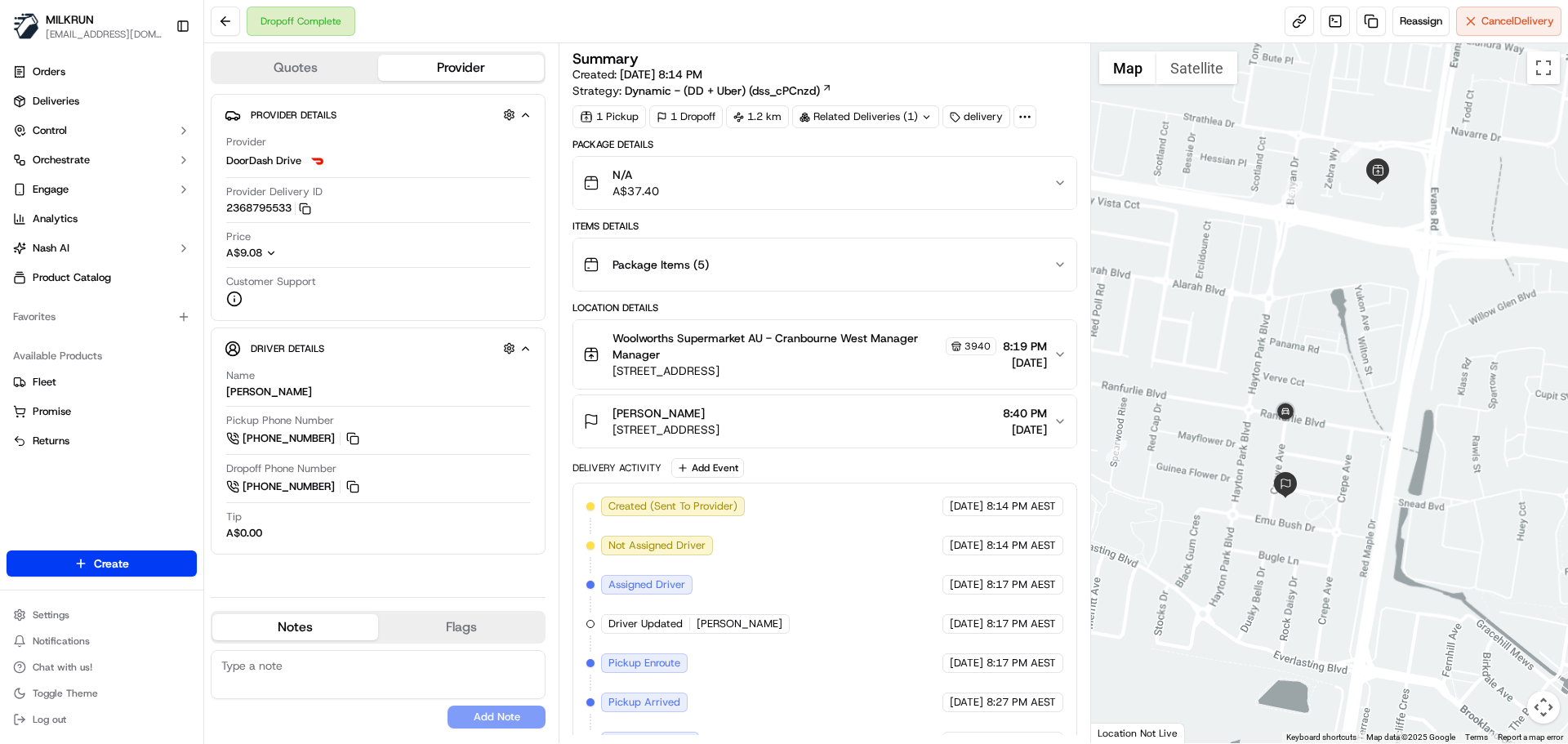
drag, startPoint x: 1329, startPoint y: 570, endPoint x: 1323, endPoint y: 516, distance: 54.3
click at [1323, 516] on div at bounding box center [1330, 392] width 478 height 699
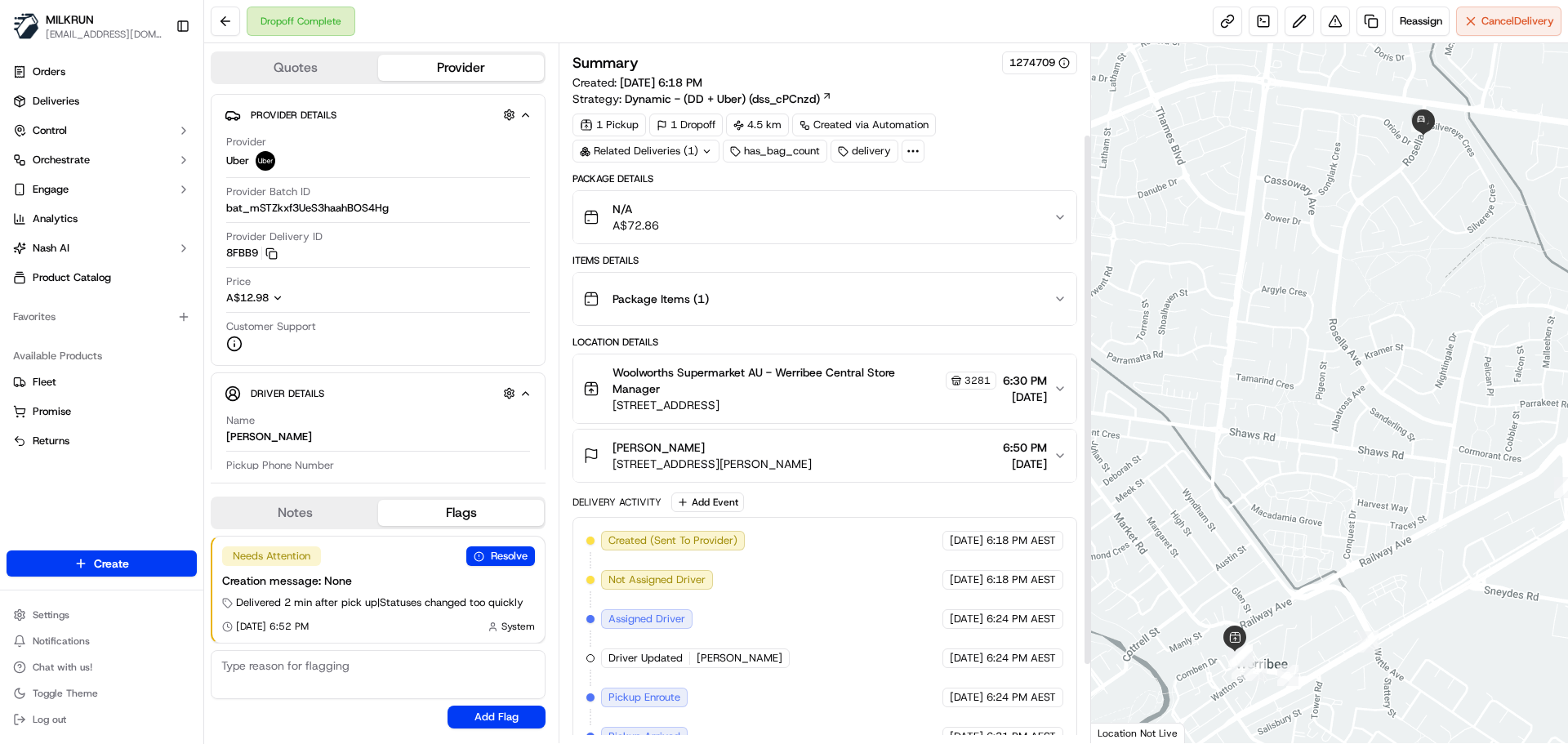
scroll to position [221, 0]
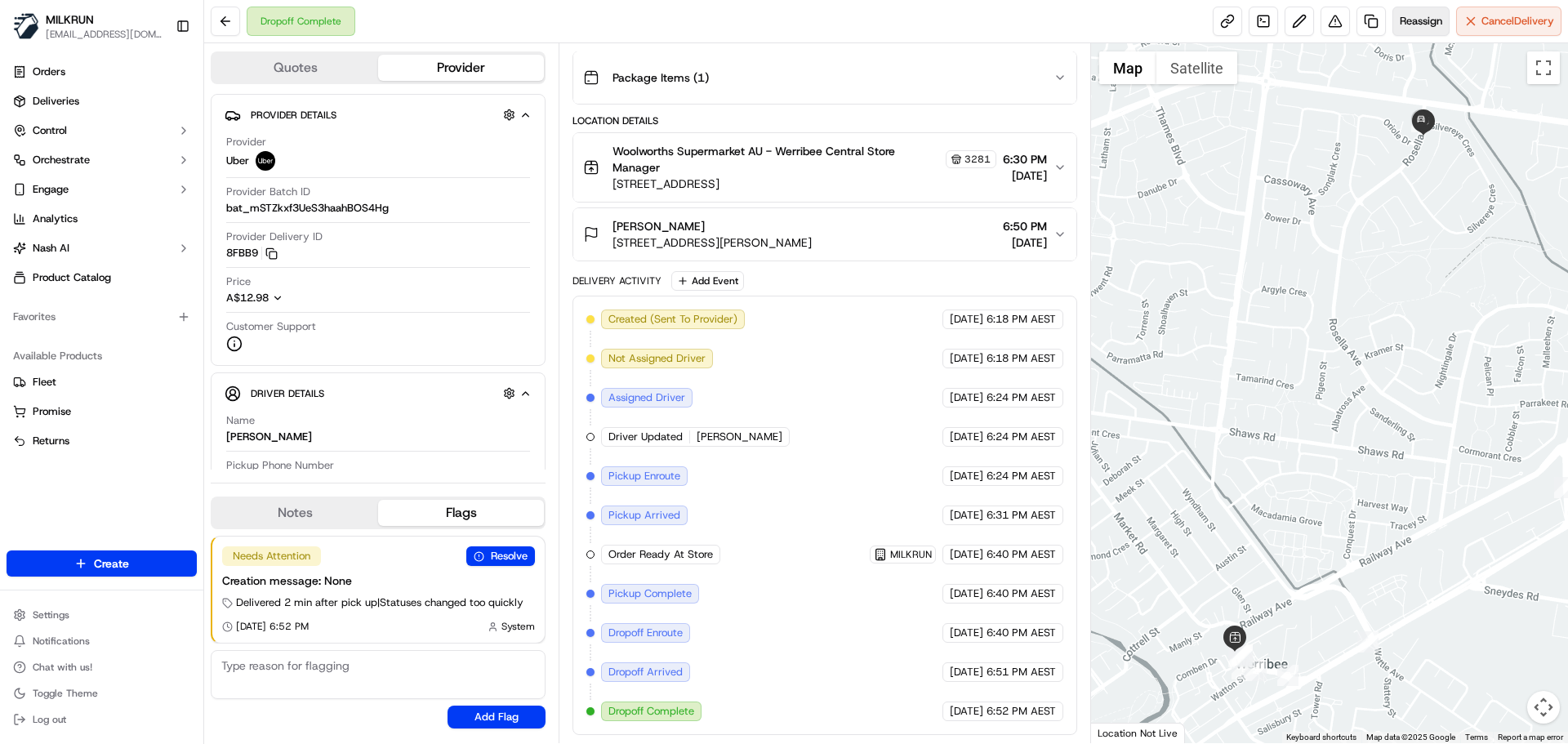
click at [1412, 33] on button "Reassign" at bounding box center [1421, 22] width 57 height 29
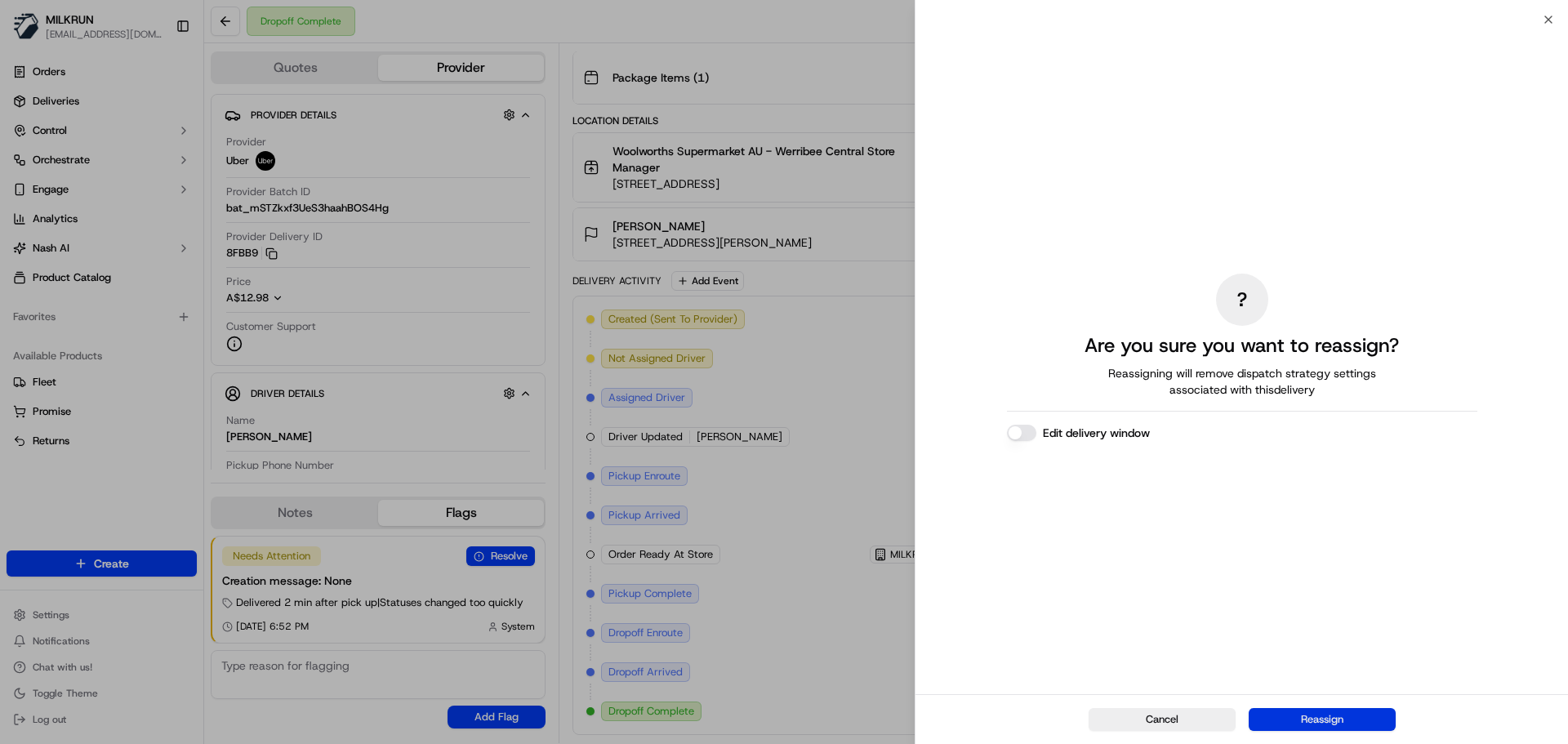
click at [1365, 717] on button "Reassign" at bounding box center [1322, 719] width 147 height 23
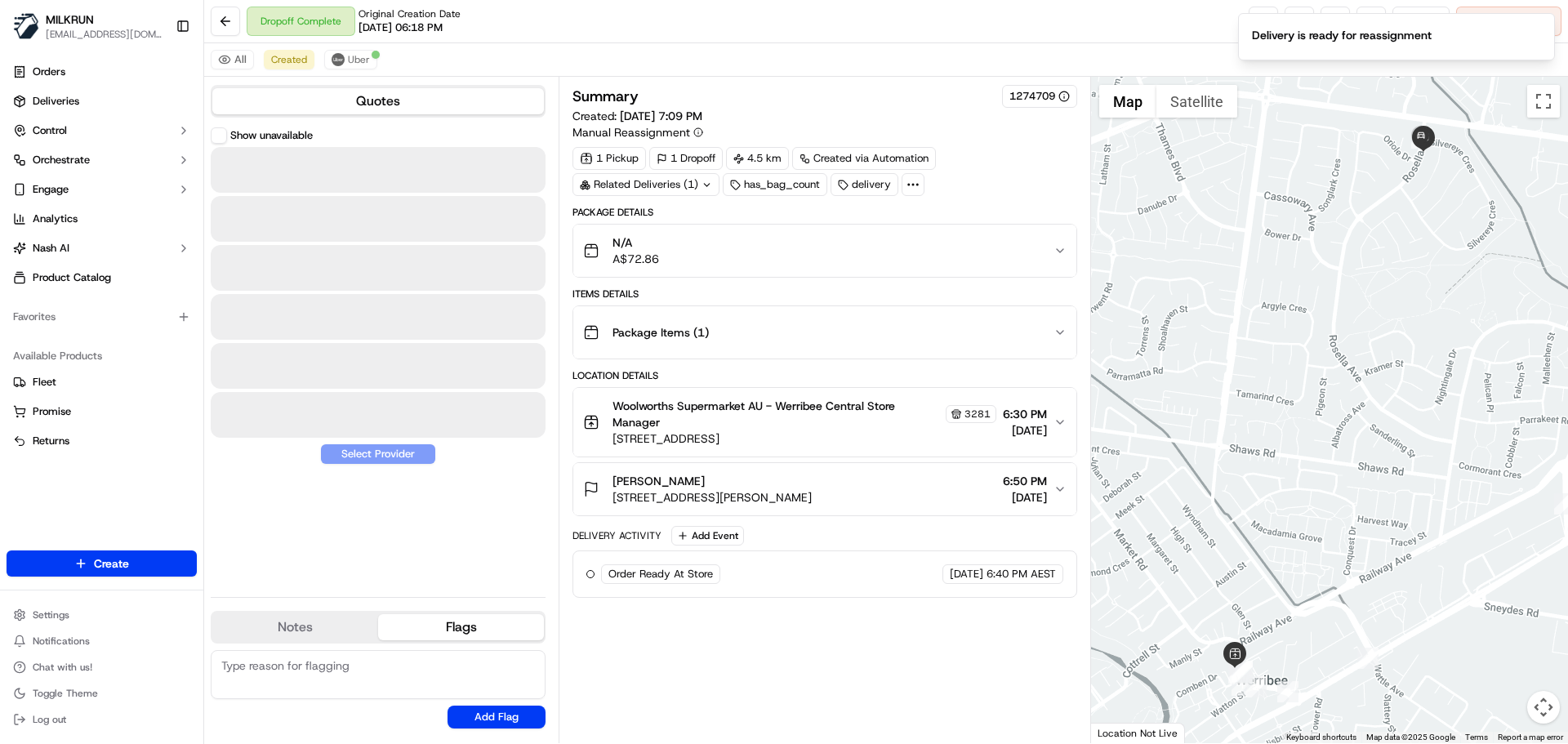
scroll to position [0, 0]
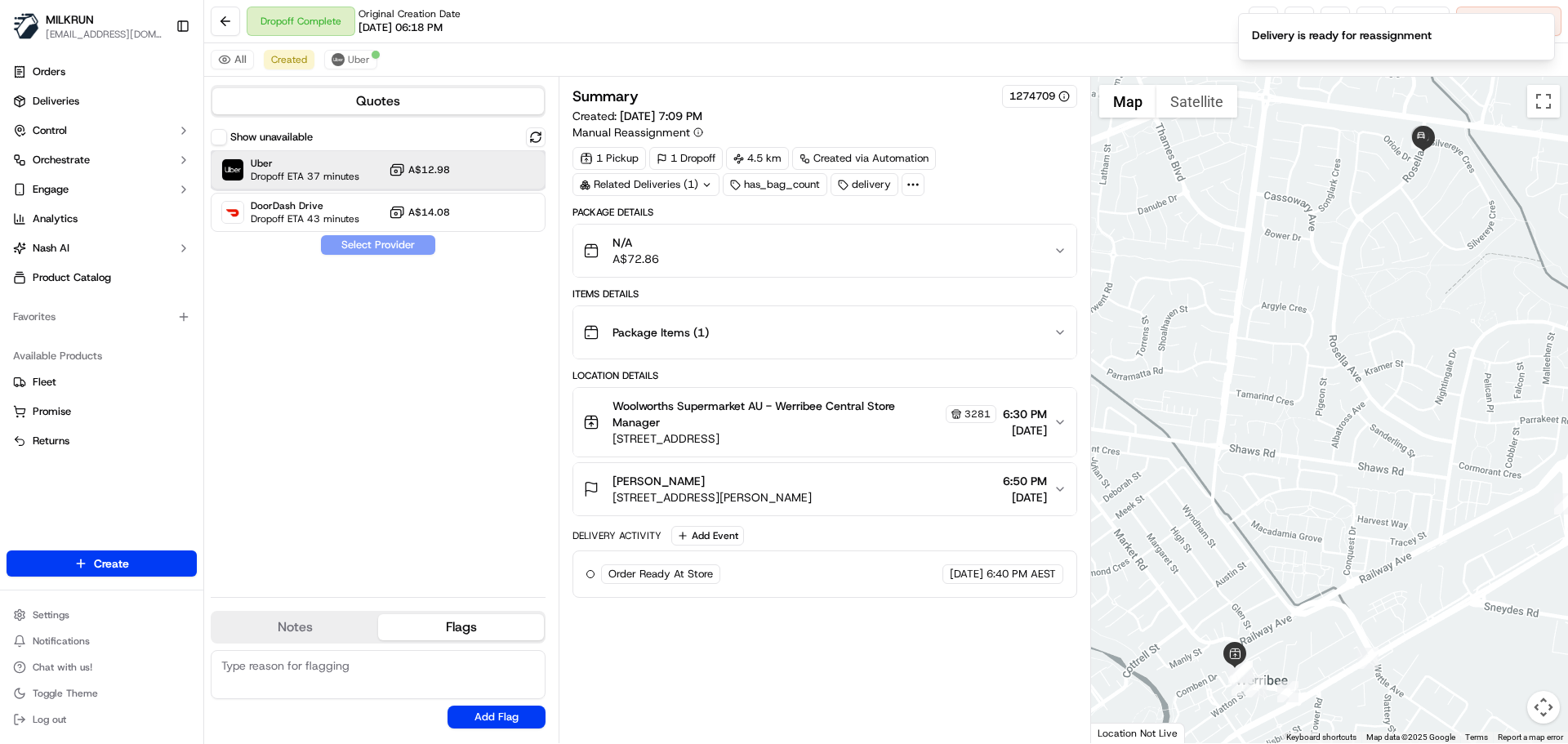
click at [362, 172] on div "Uber Dropoff ETA 37 minutes A$12.98" at bounding box center [378, 170] width 335 height 40
click at [363, 250] on button "Assign Provider" at bounding box center [378, 244] width 116 height 20
